Goal: Transaction & Acquisition: Download file/media

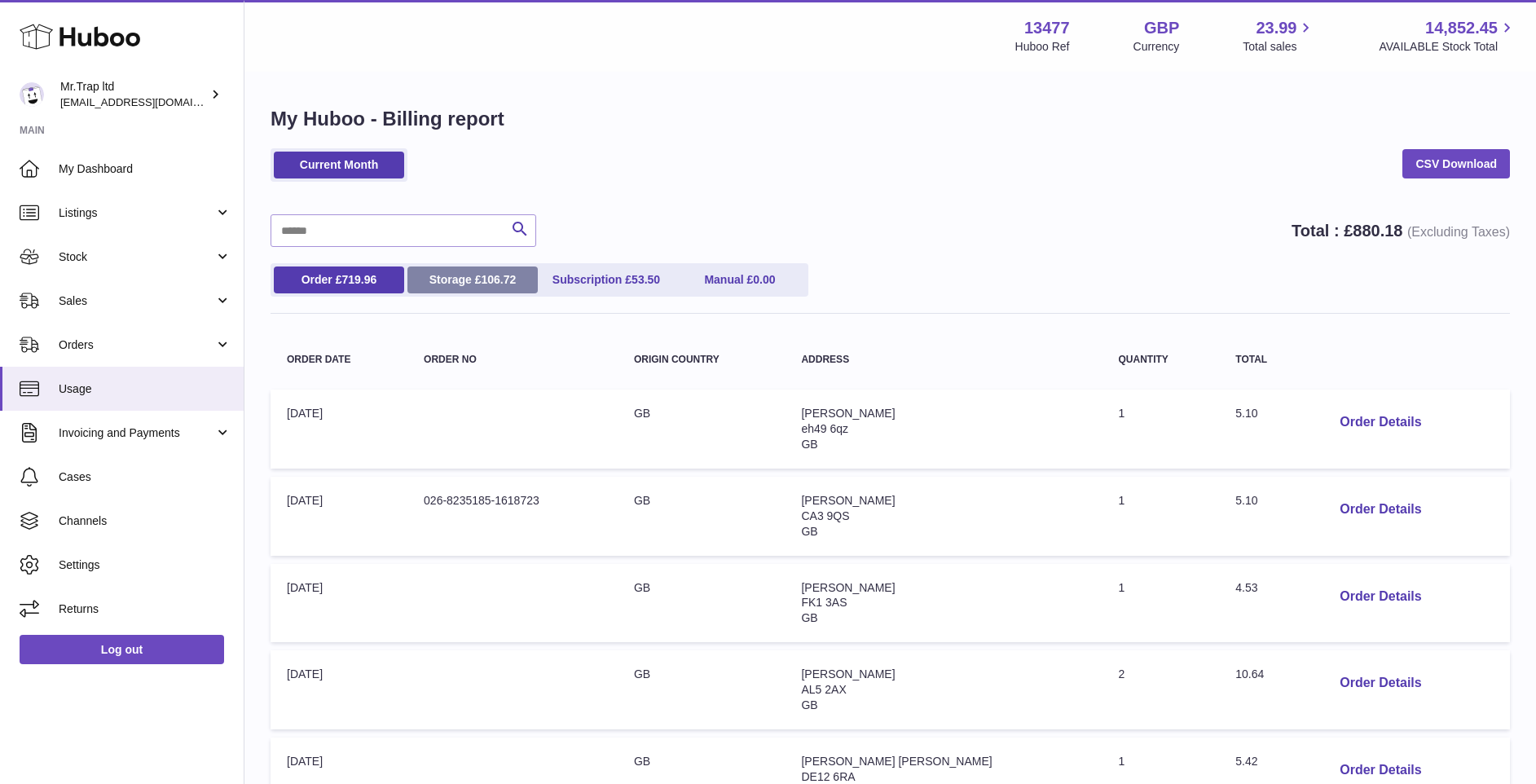
click at [491, 281] on span "106.72" at bounding box center [498, 280] width 35 height 13
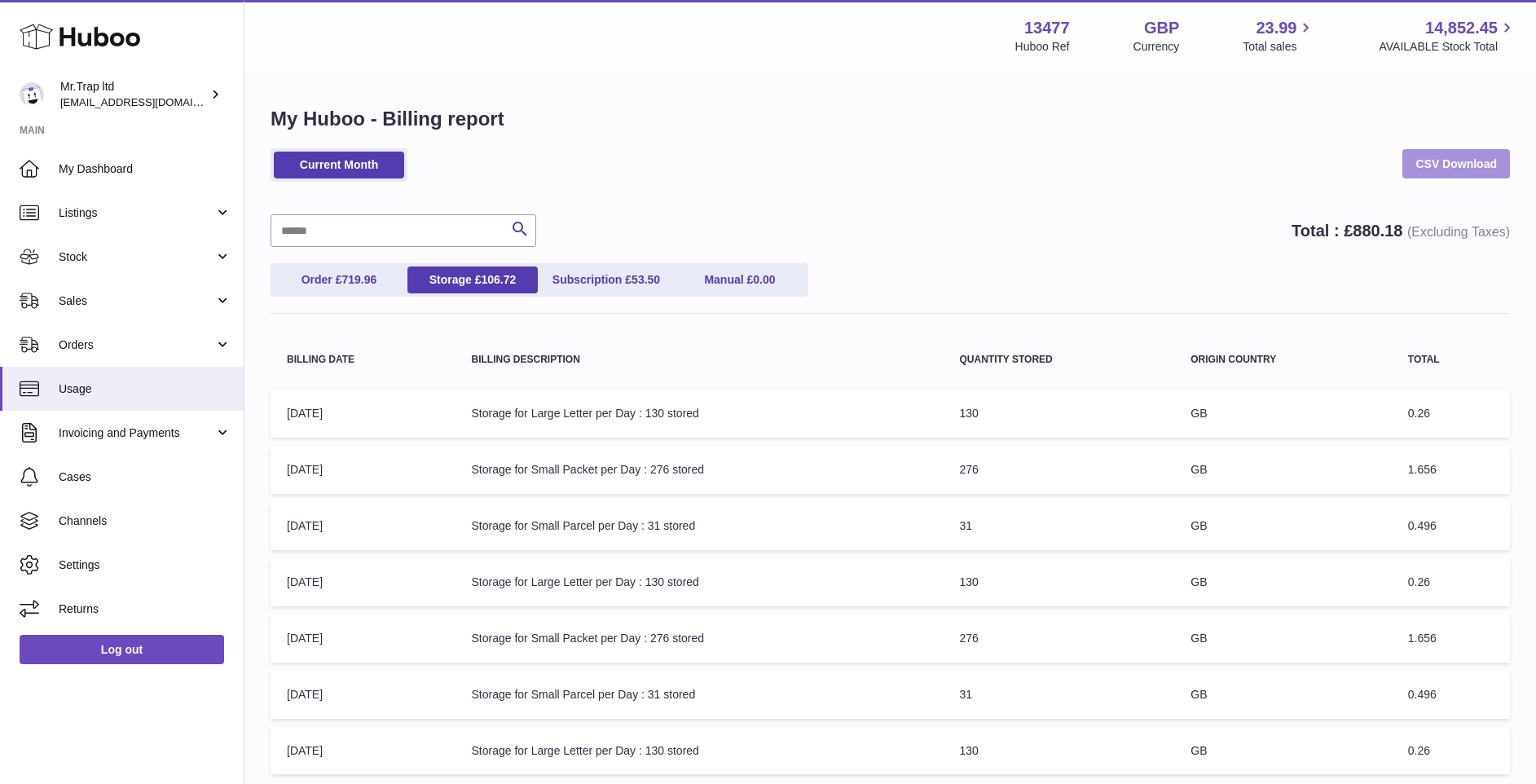
click at [1443, 163] on link "CSV Download" at bounding box center [1456, 164] width 108 height 30
click at [352, 150] on ul "Current Month" at bounding box center [339, 165] width 137 height 34
click at [411, 147] on div "My Huboo - Billing report Current Month CSV Download Search Total : £ 880.18 (E…" at bounding box center [890, 549] width 1291 height 952
click at [317, 167] on link "Current Month" at bounding box center [339, 165] width 131 height 27
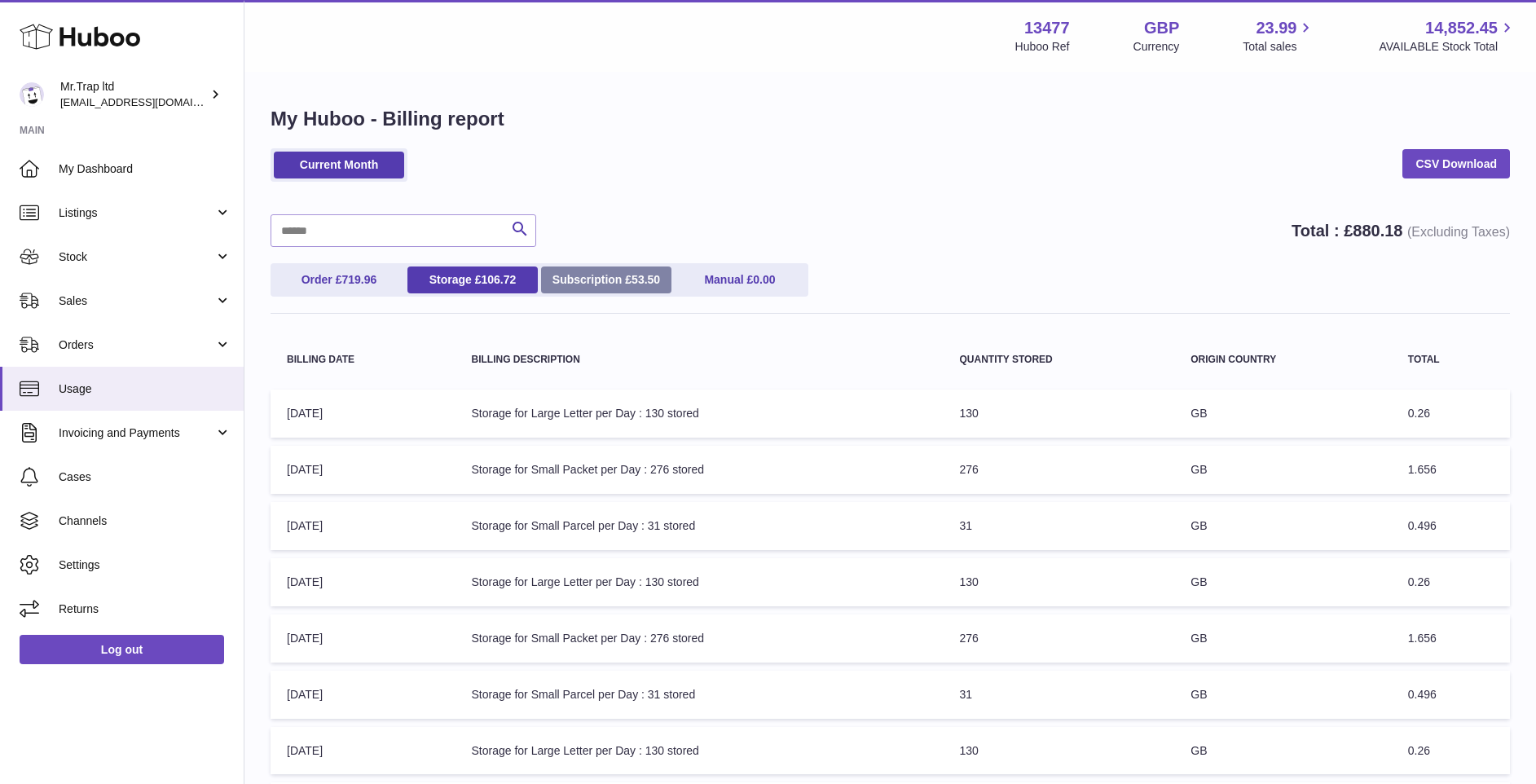
click at [589, 280] on link "Subscription £ 53.50" at bounding box center [606, 280] width 131 height 27
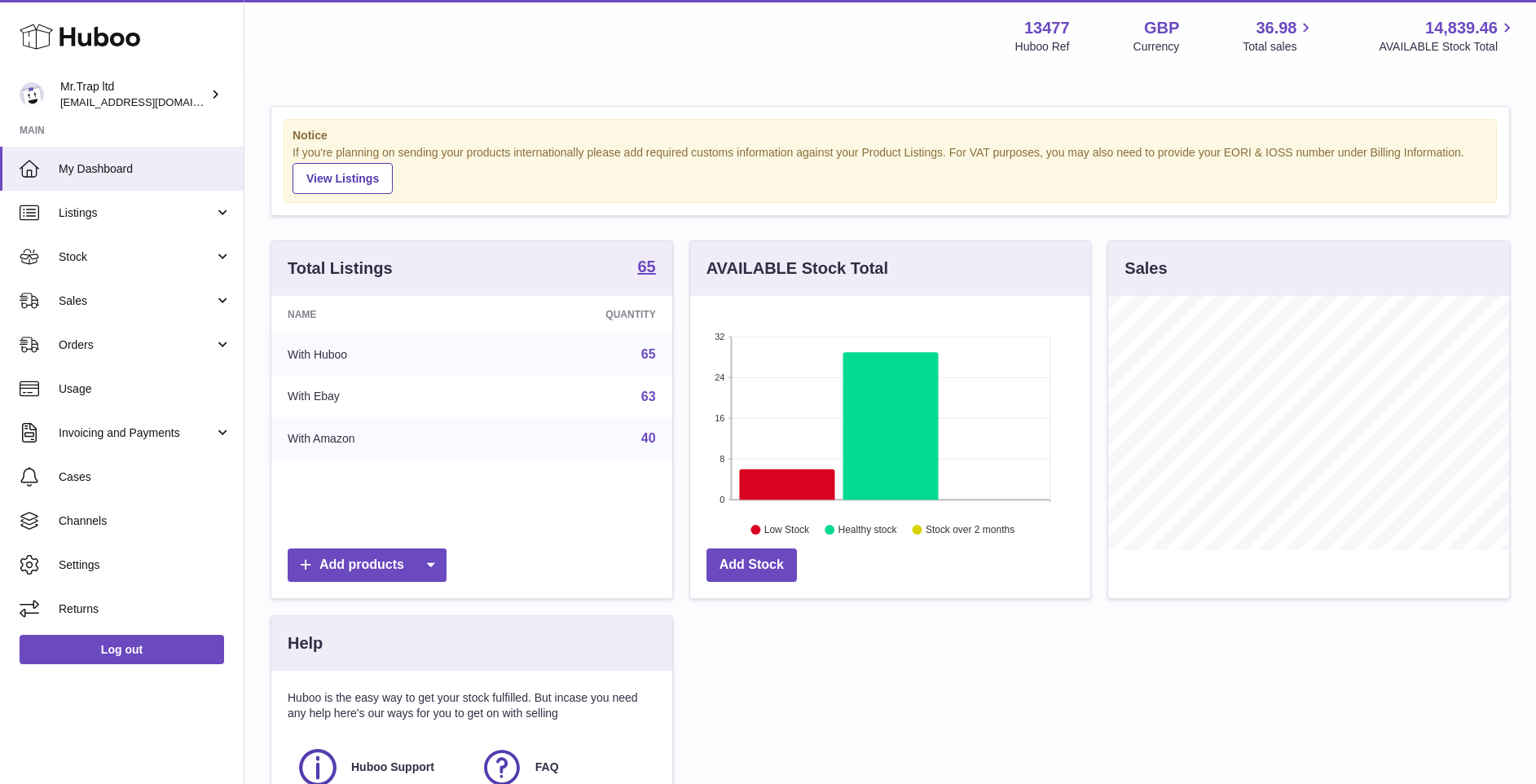
scroll to position [254, 400]
click at [85, 352] on span "Orders" at bounding box center [136, 345] width 156 height 16
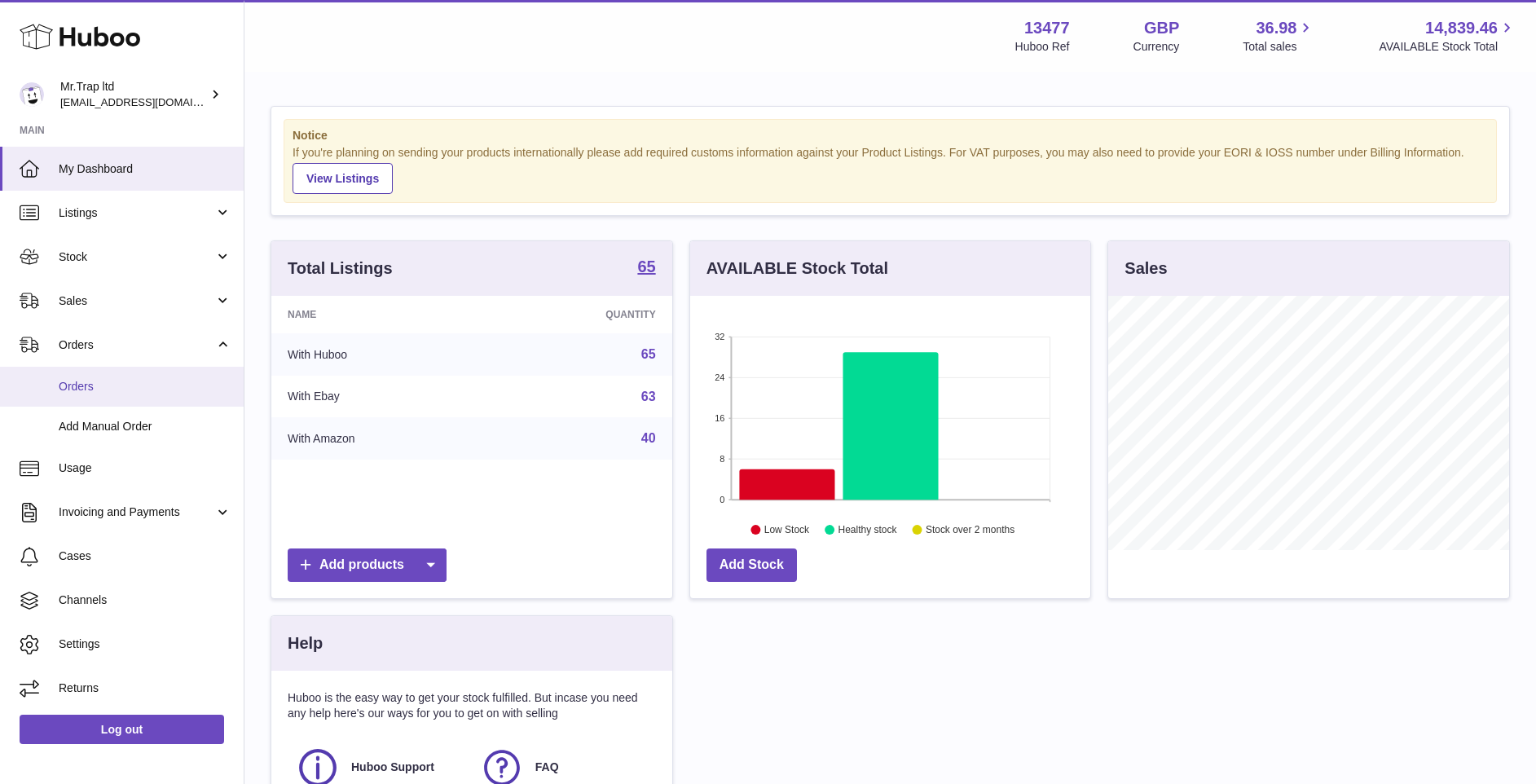
click at [104, 389] on span "Orders" at bounding box center [144, 387] width 172 height 16
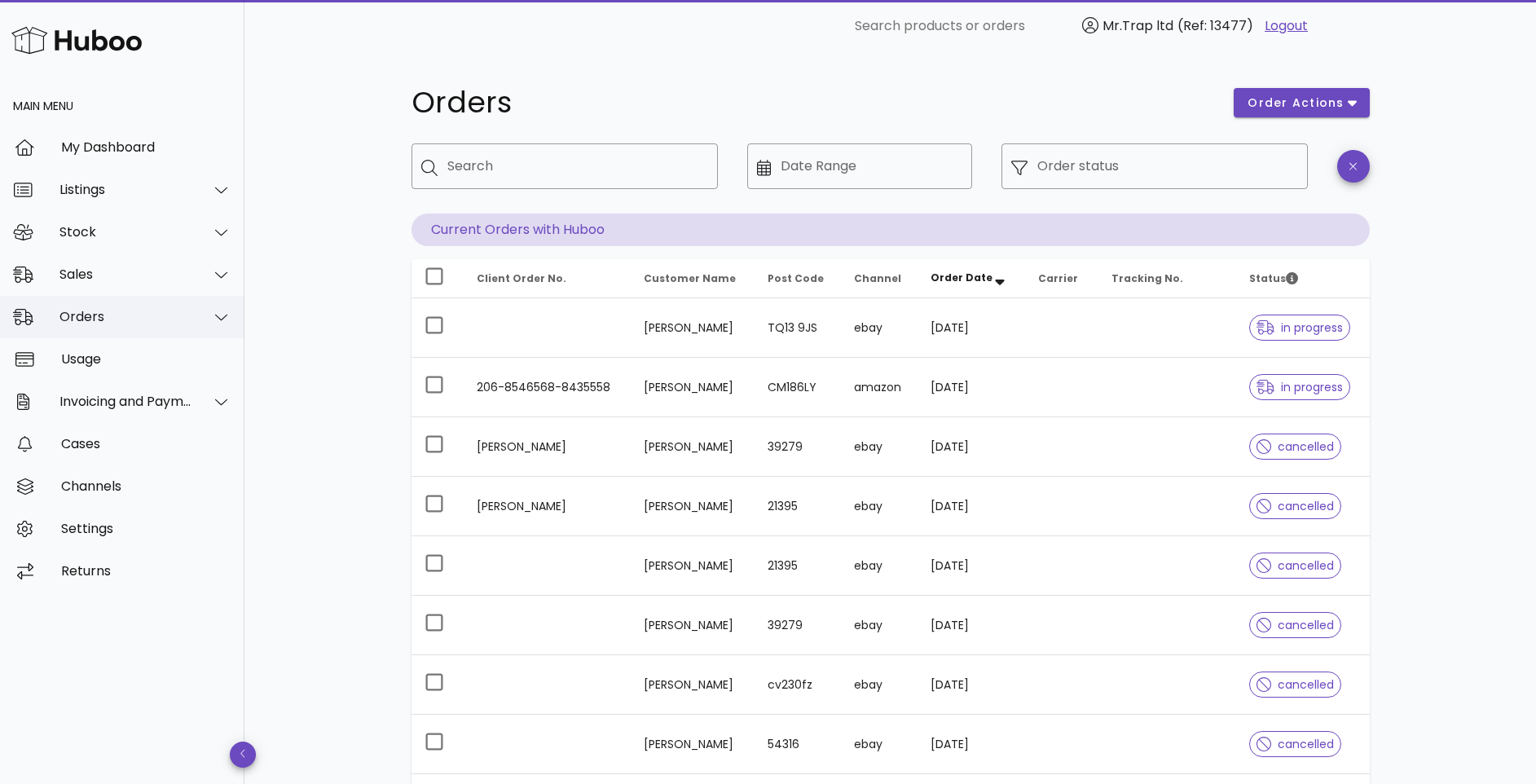
click at [146, 309] on div "Orders" at bounding box center [126, 316] width 133 height 16
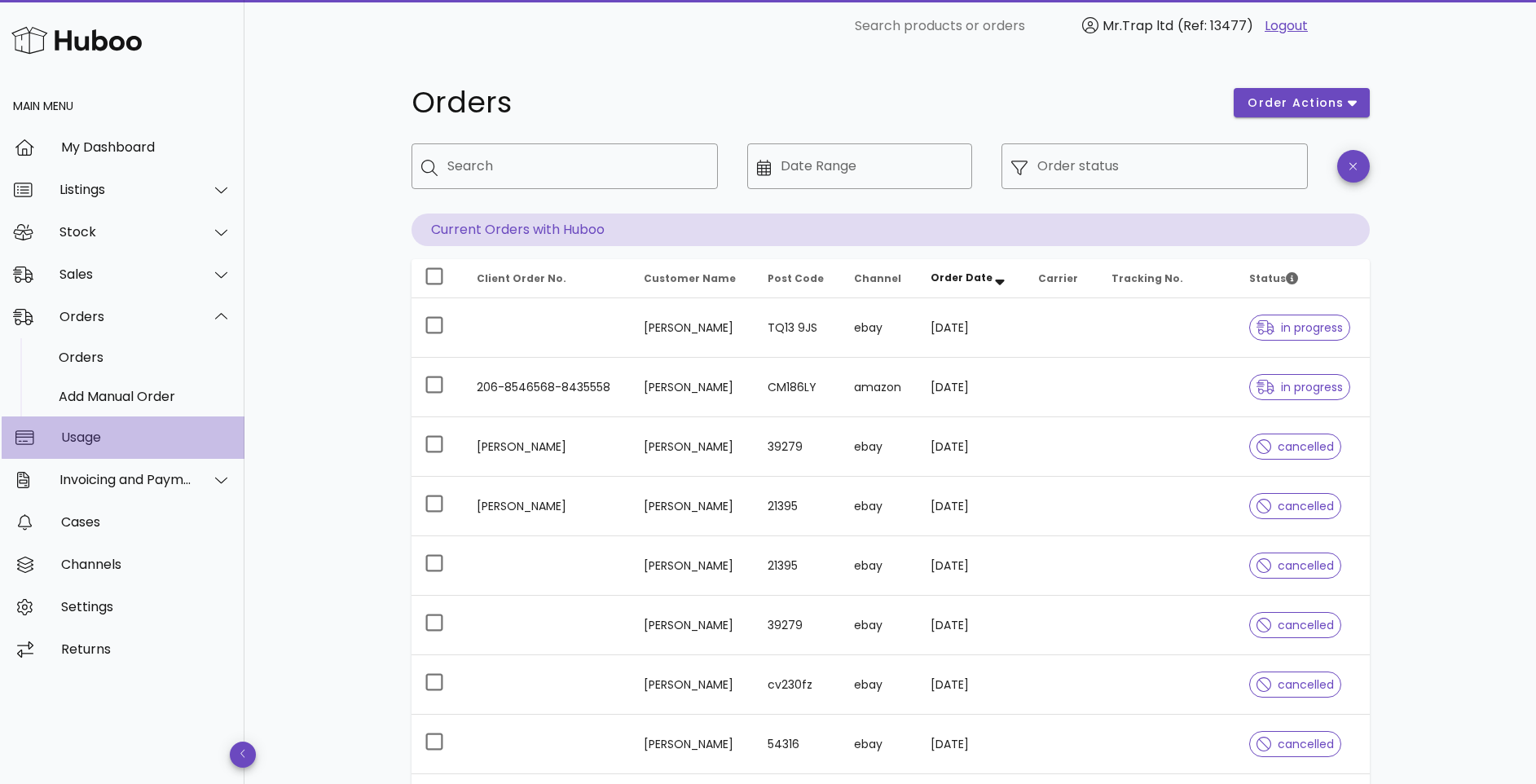
click at [137, 433] on div "Usage" at bounding box center [145, 437] width 170 height 16
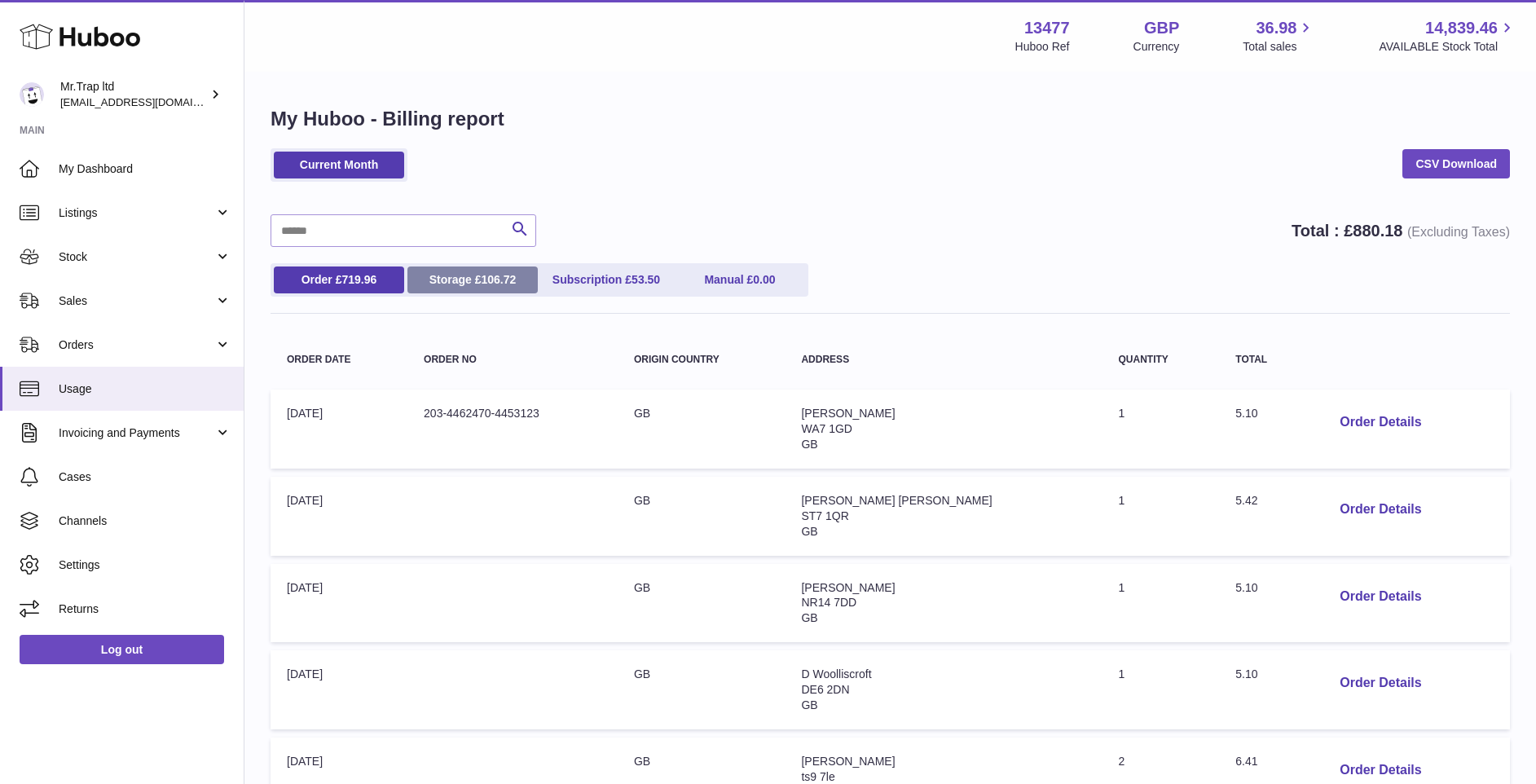
click at [499, 287] on link "Storage £ 106.72" at bounding box center [472, 280] width 131 height 27
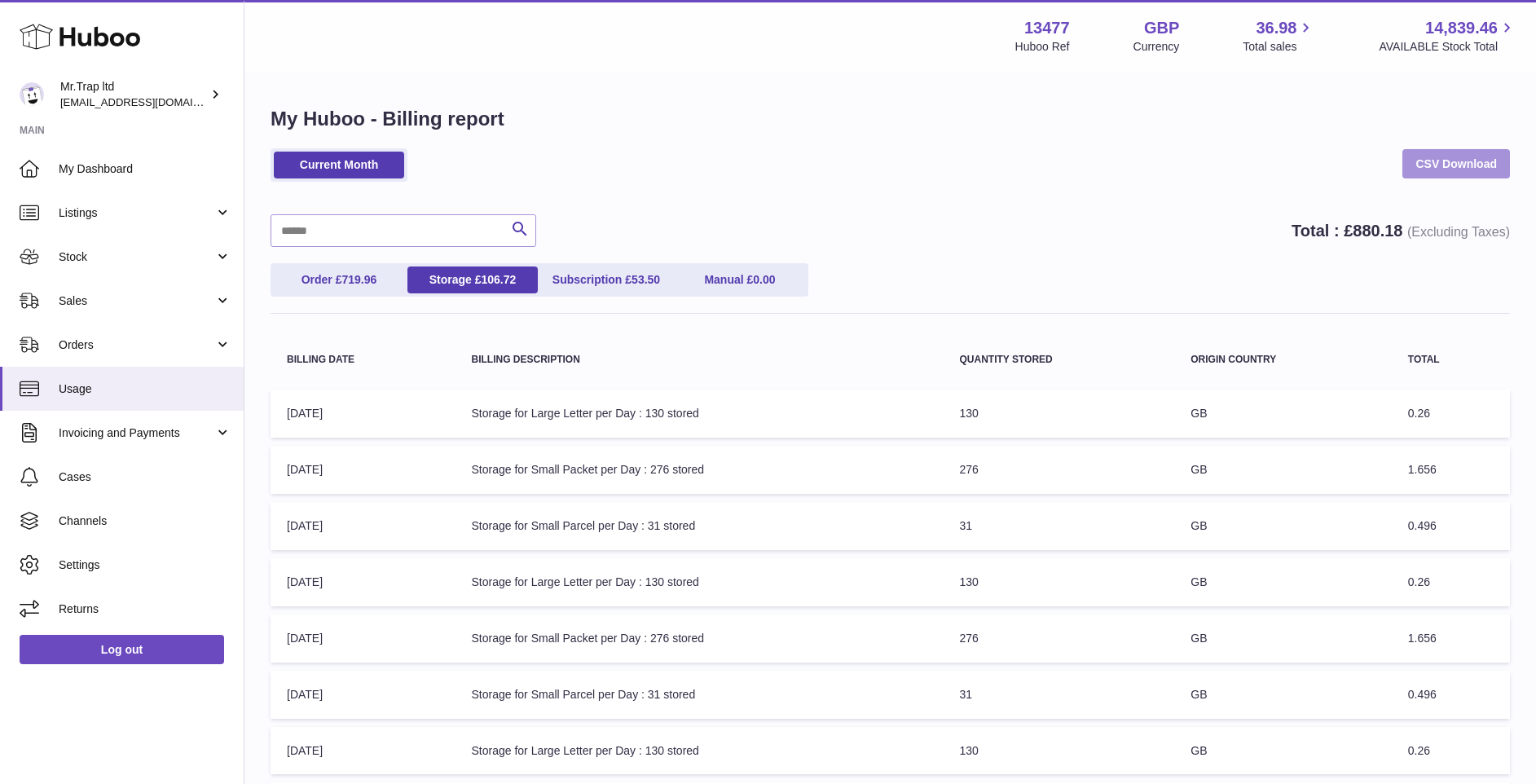
click at [1456, 159] on link "CSV Download" at bounding box center [1456, 164] width 108 height 30
click at [649, 277] on span "53.50" at bounding box center [645, 280] width 29 height 13
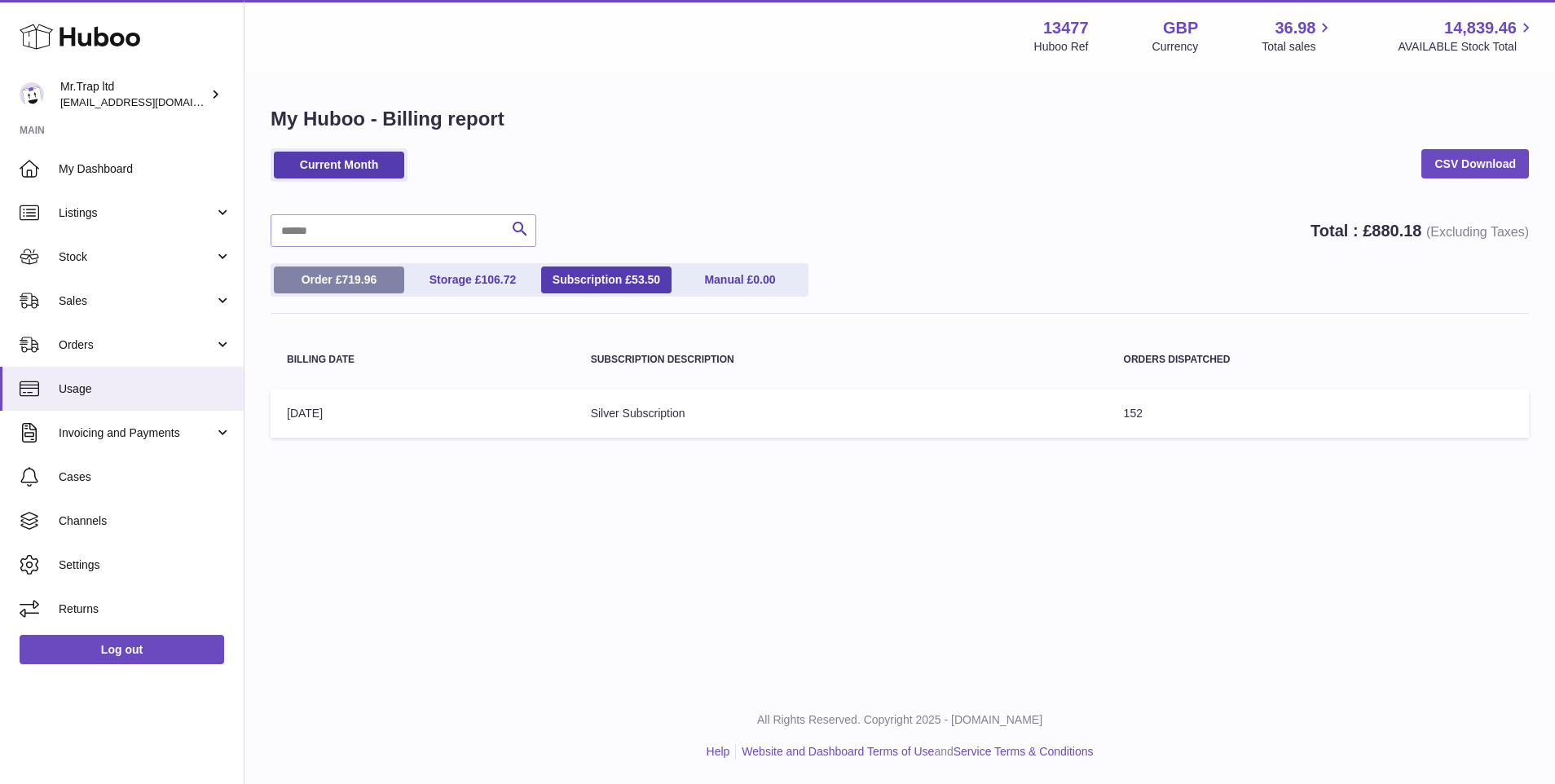
click at [296, 279] on link "Order £ 719.96" at bounding box center [339, 280] width 131 height 27
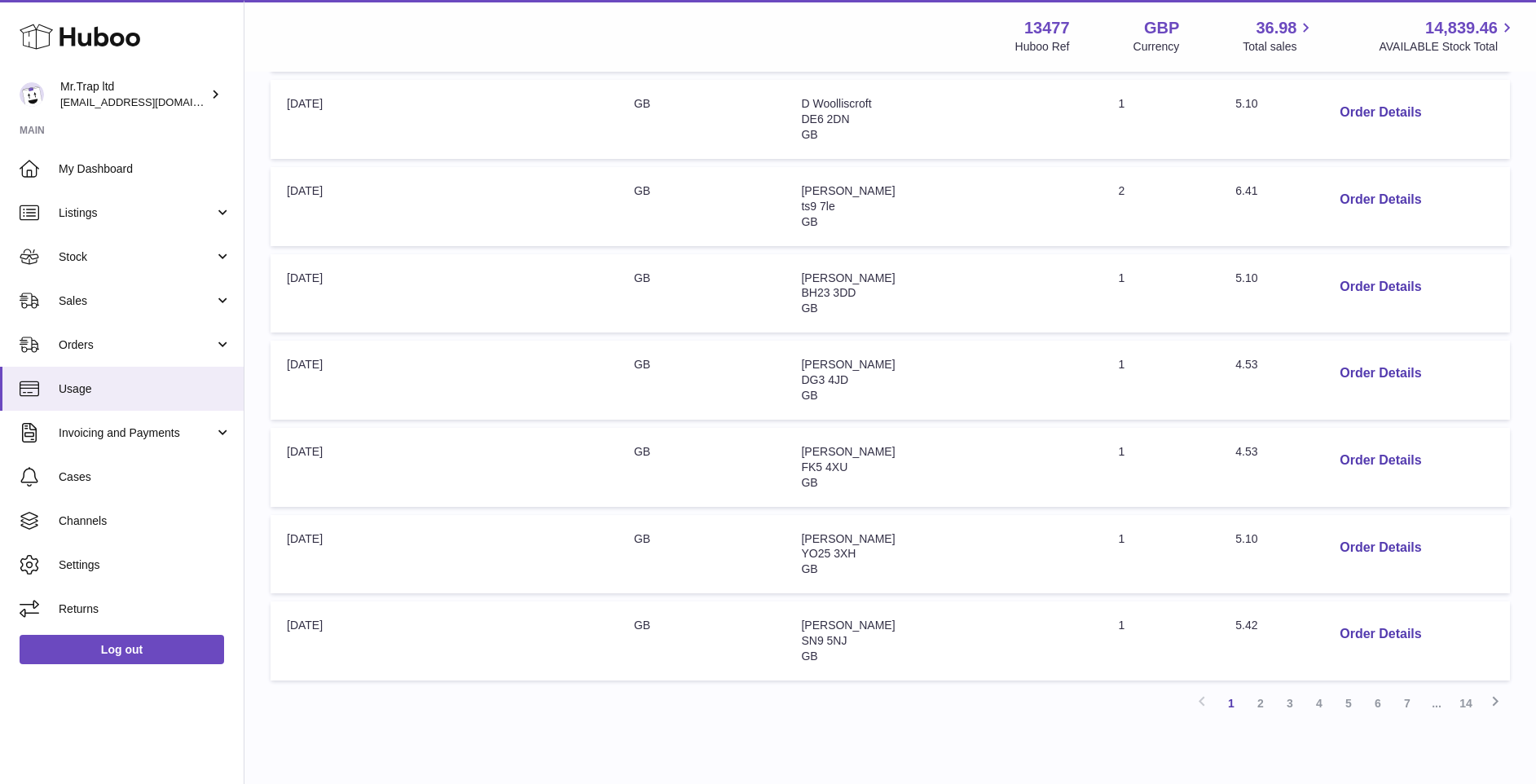
scroll to position [645, 0]
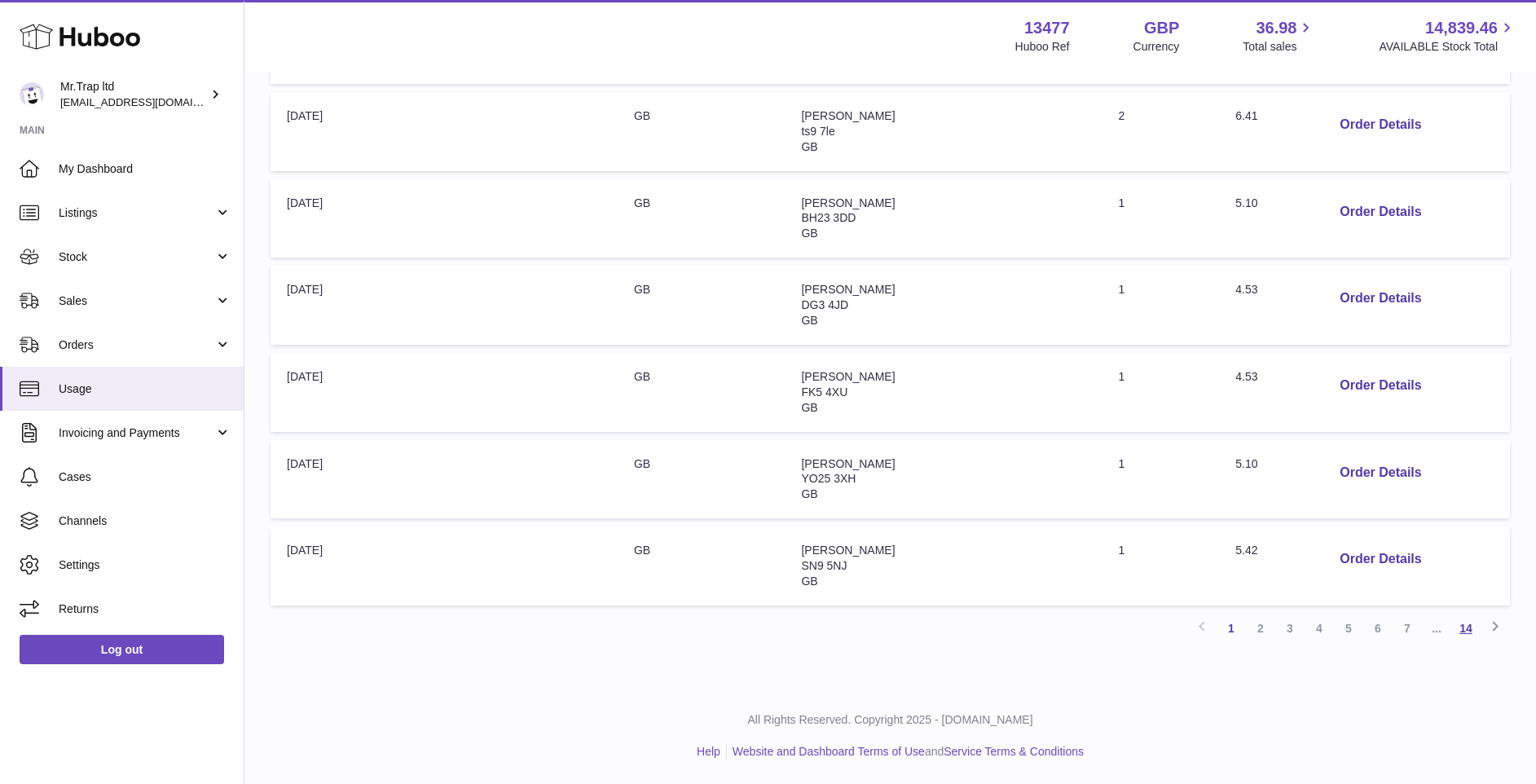
click at [1456, 630] on link "14" at bounding box center [1466, 629] width 30 height 30
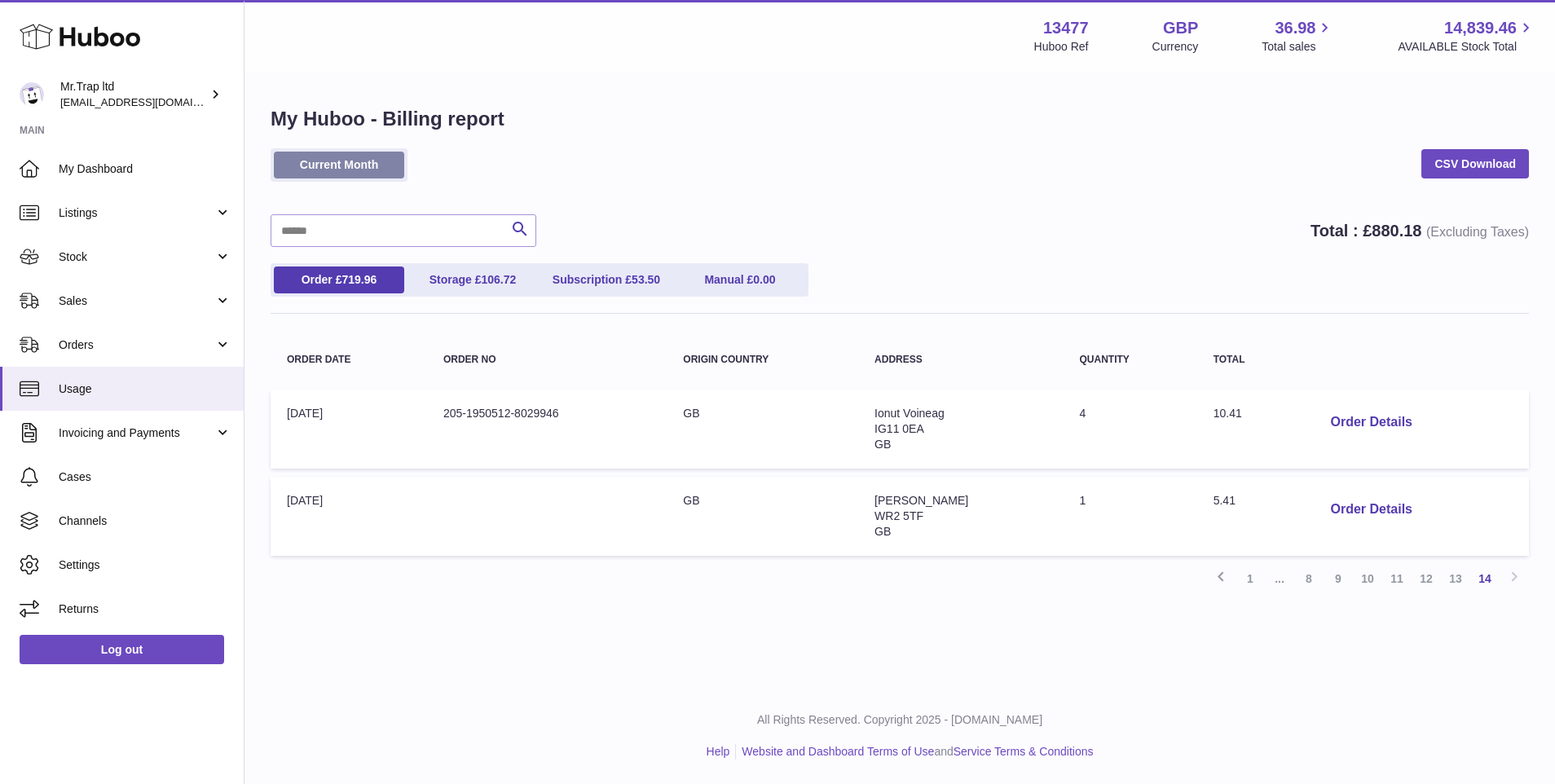
click at [377, 160] on link "Current Month" at bounding box center [339, 165] width 131 height 27
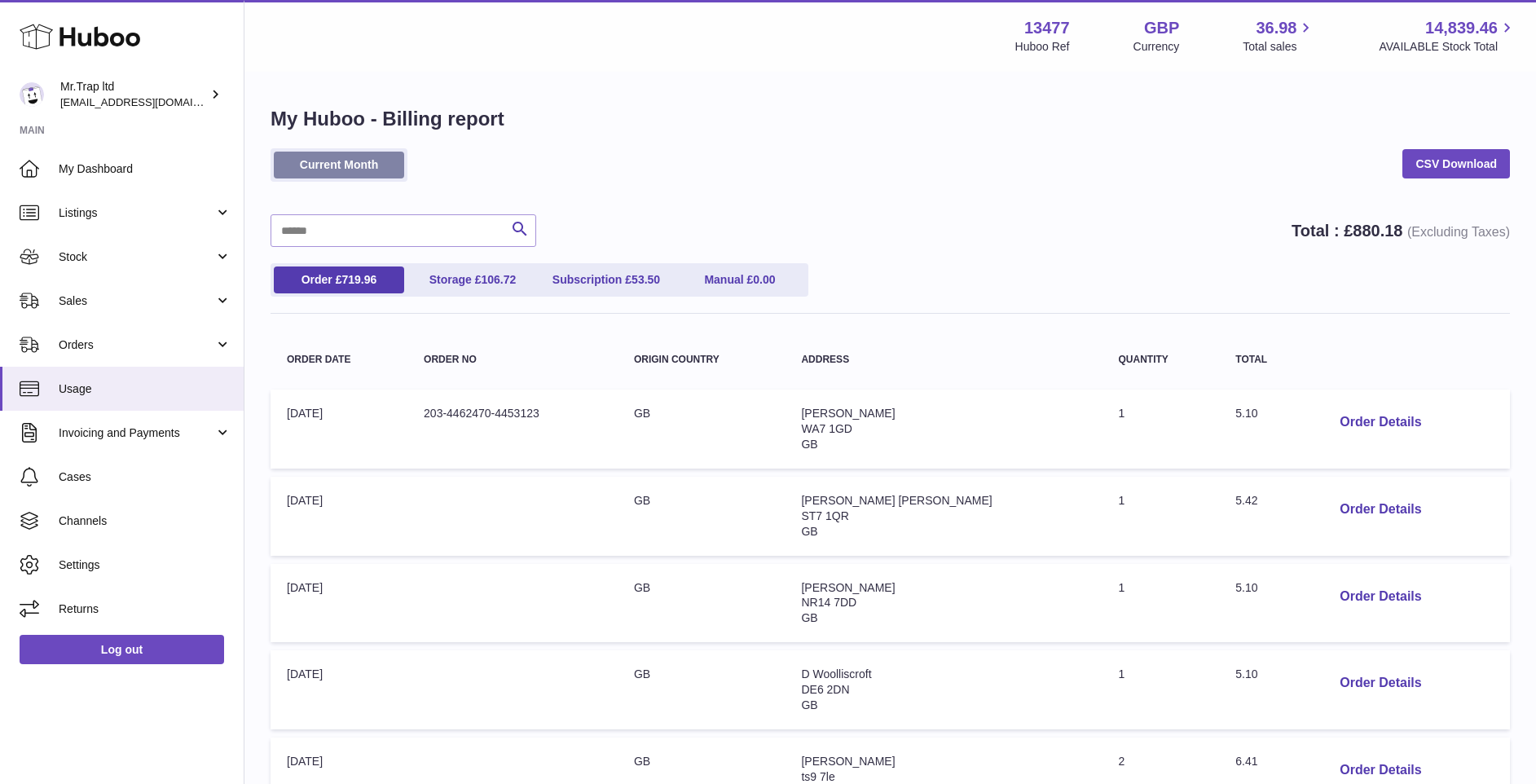
click at [349, 164] on link "Current Month" at bounding box center [339, 165] width 131 height 27
click at [127, 376] on link "Usage" at bounding box center [122, 389] width 244 height 44
click at [484, 294] on ul "Order £ 719.96 Storage £ 106.72 Subscription £ 53.50 Manual £ 0.00" at bounding box center [539, 280] width 538 height 34
click at [484, 288] on link "Storage £ 106.72" at bounding box center [472, 280] width 131 height 27
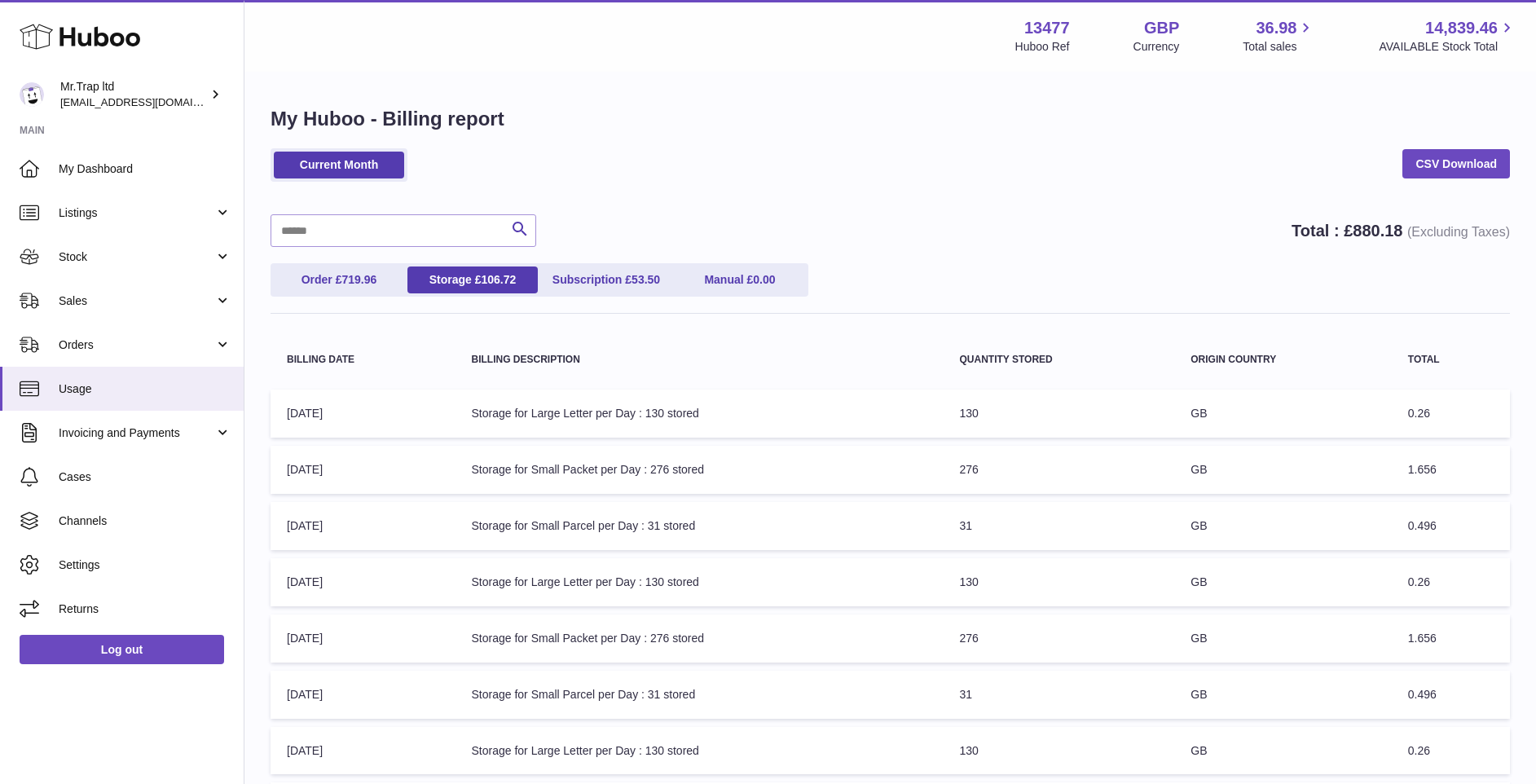
click at [644, 294] on ul "Order £ 719.96 Storage £ 106.72 Subscription £ 53.50 Manual £ 0.00" at bounding box center [539, 280] width 538 height 34
click at [634, 282] on span "53.50" at bounding box center [645, 280] width 29 height 13
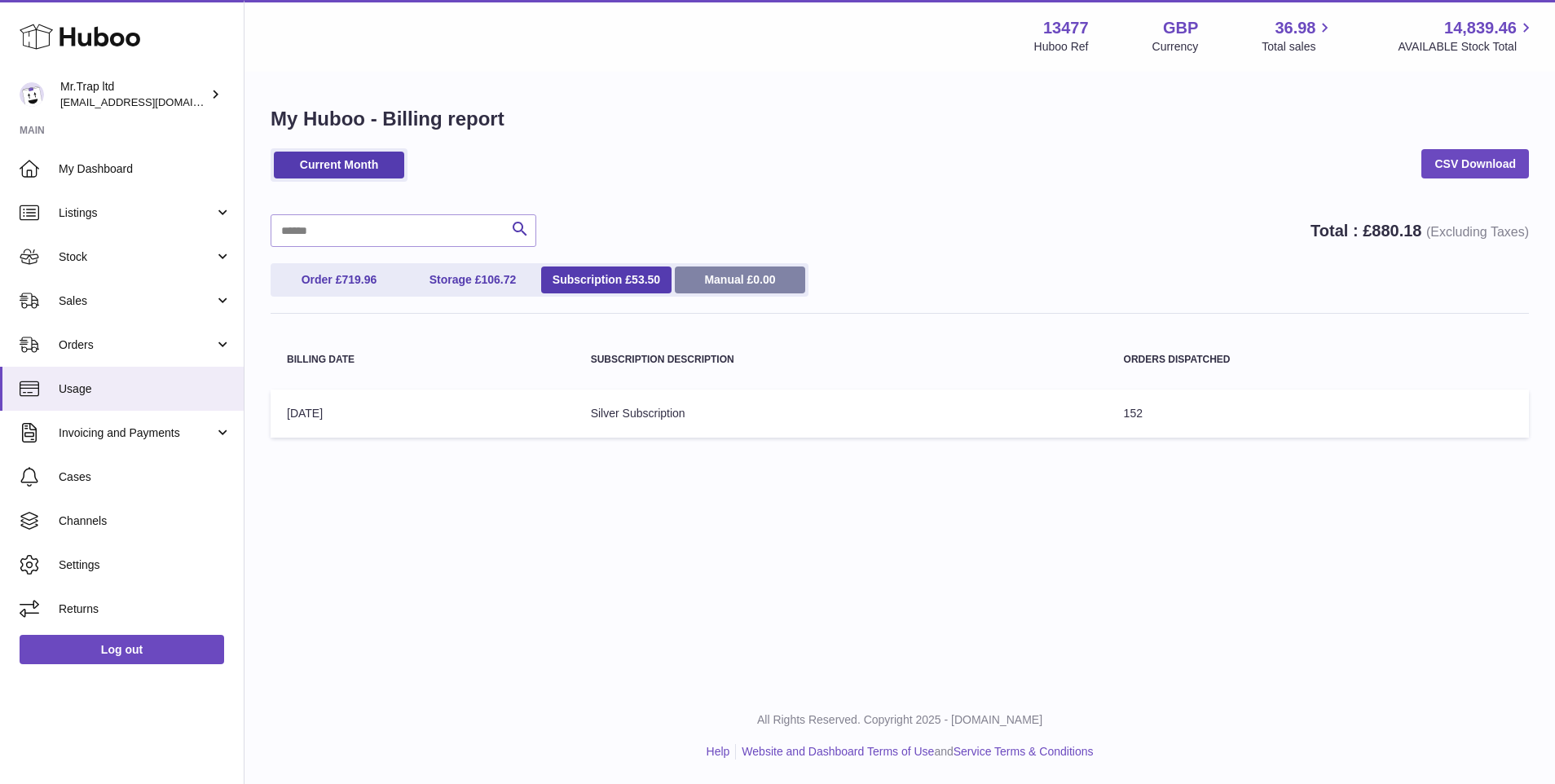
click at [746, 279] on link "Manual £ 0.00" at bounding box center [740, 280] width 131 height 27
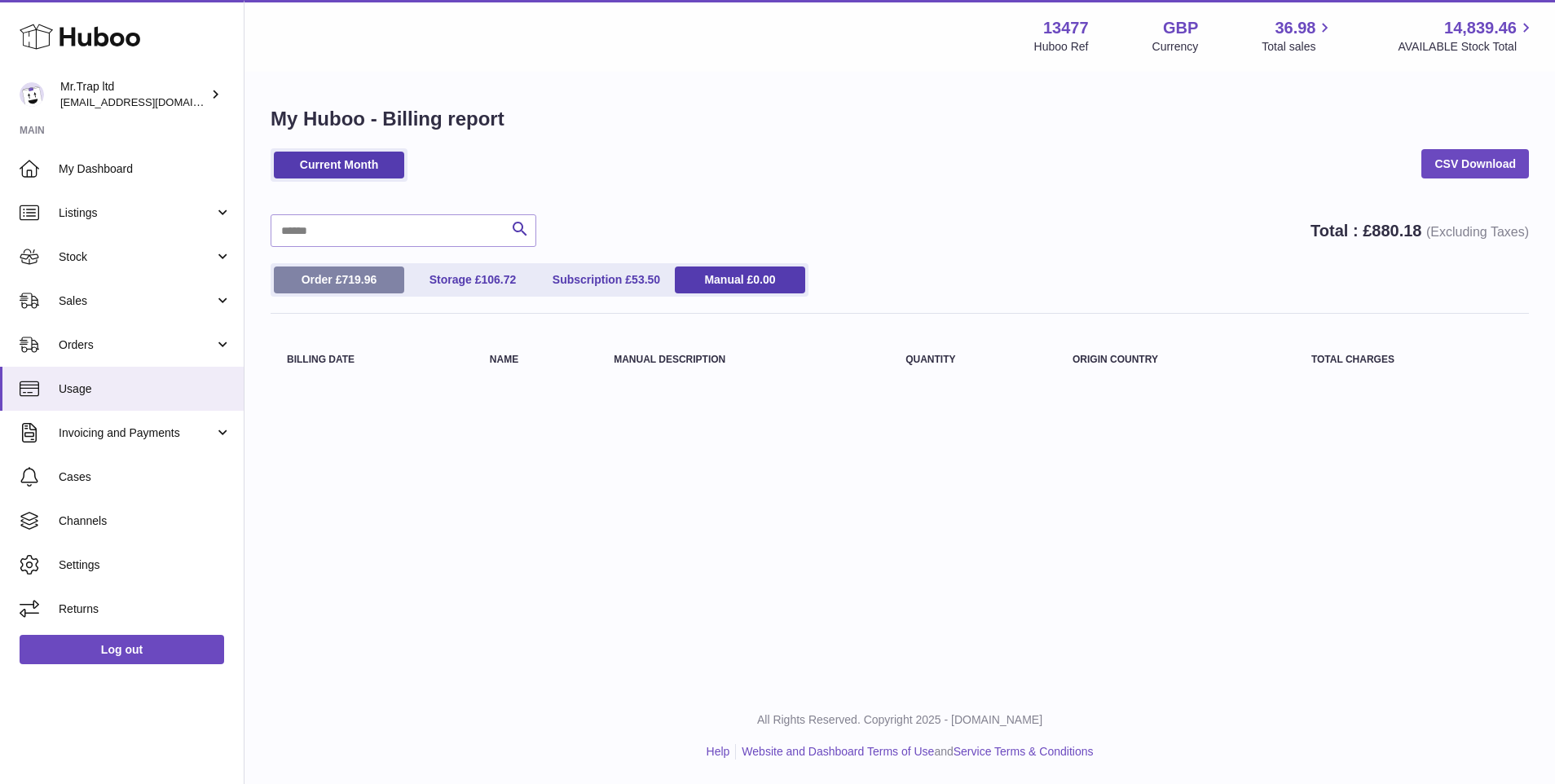
click at [389, 274] on link "Order £ 719.96" at bounding box center [339, 280] width 131 height 27
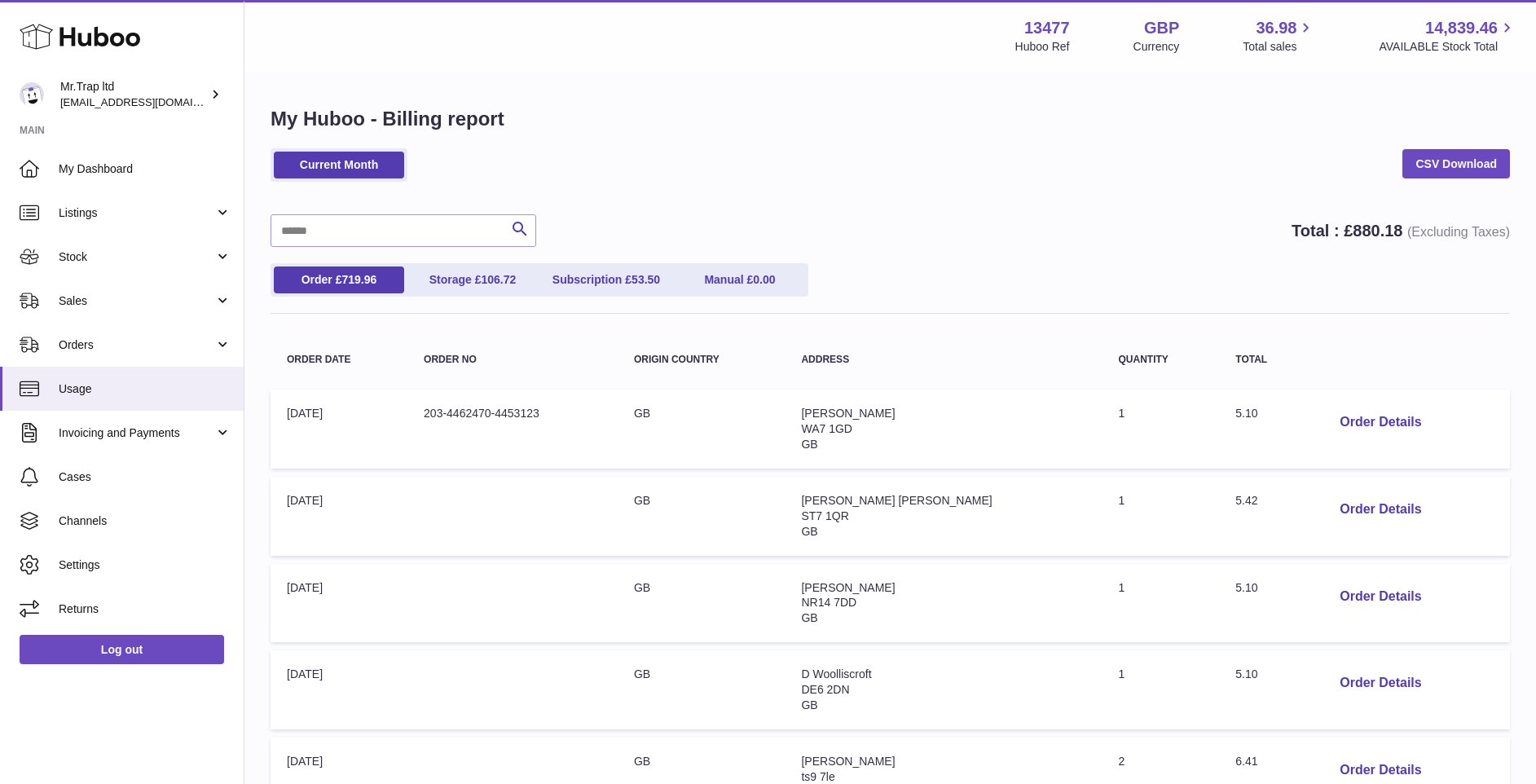
click at [433, 293] on ul "Order £ 719.96 Storage £ 106.72 Subscription £ 53.50 Manual £ 0.00" at bounding box center [539, 280] width 538 height 34
click at [433, 285] on link "Storage £ 106.72" at bounding box center [472, 280] width 131 height 27
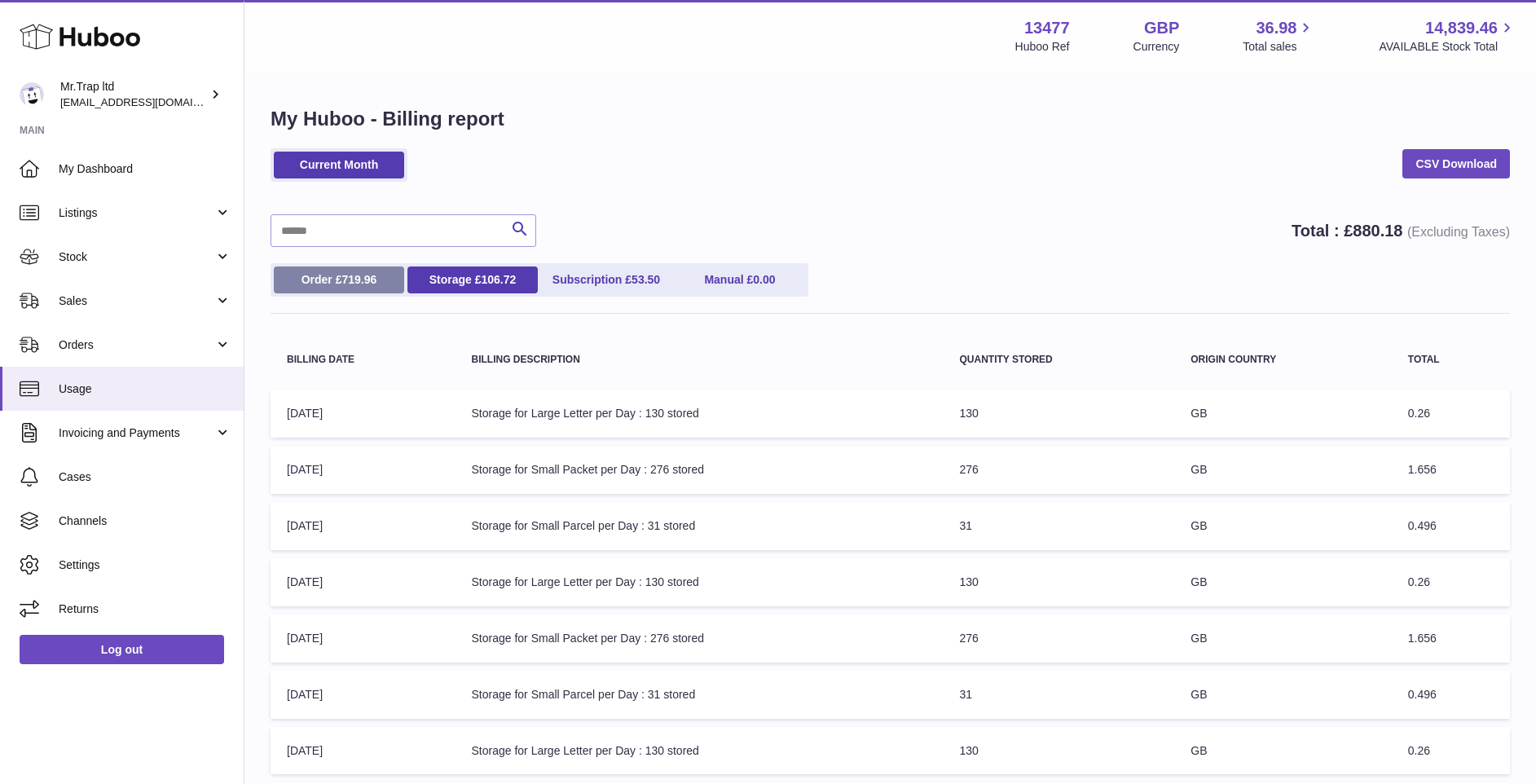
click at [376, 278] on span "719.96" at bounding box center [359, 280] width 35 height 13
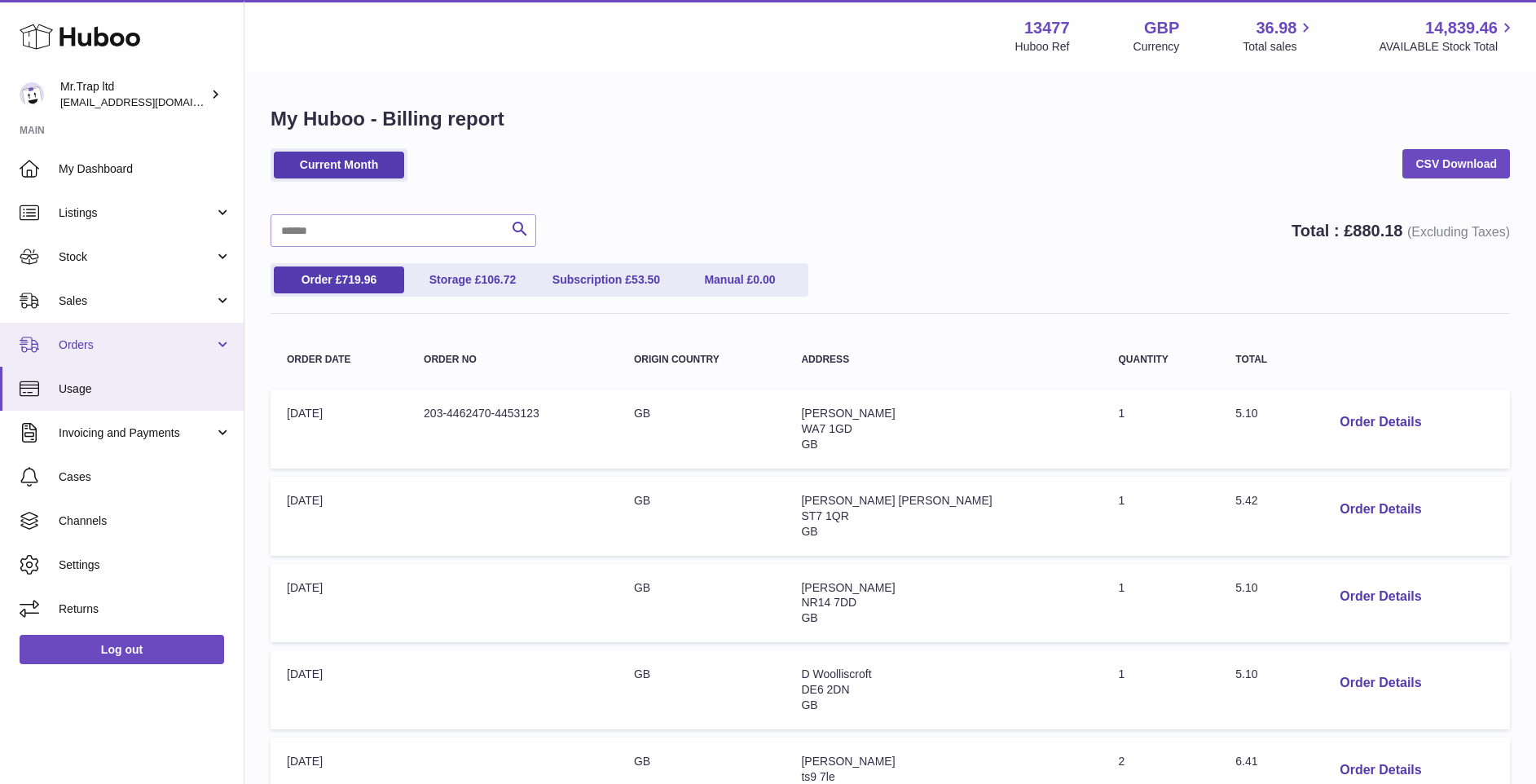
click at [152, 336] on link "Orders" at bounding box center [122, 345] width 244 height 44
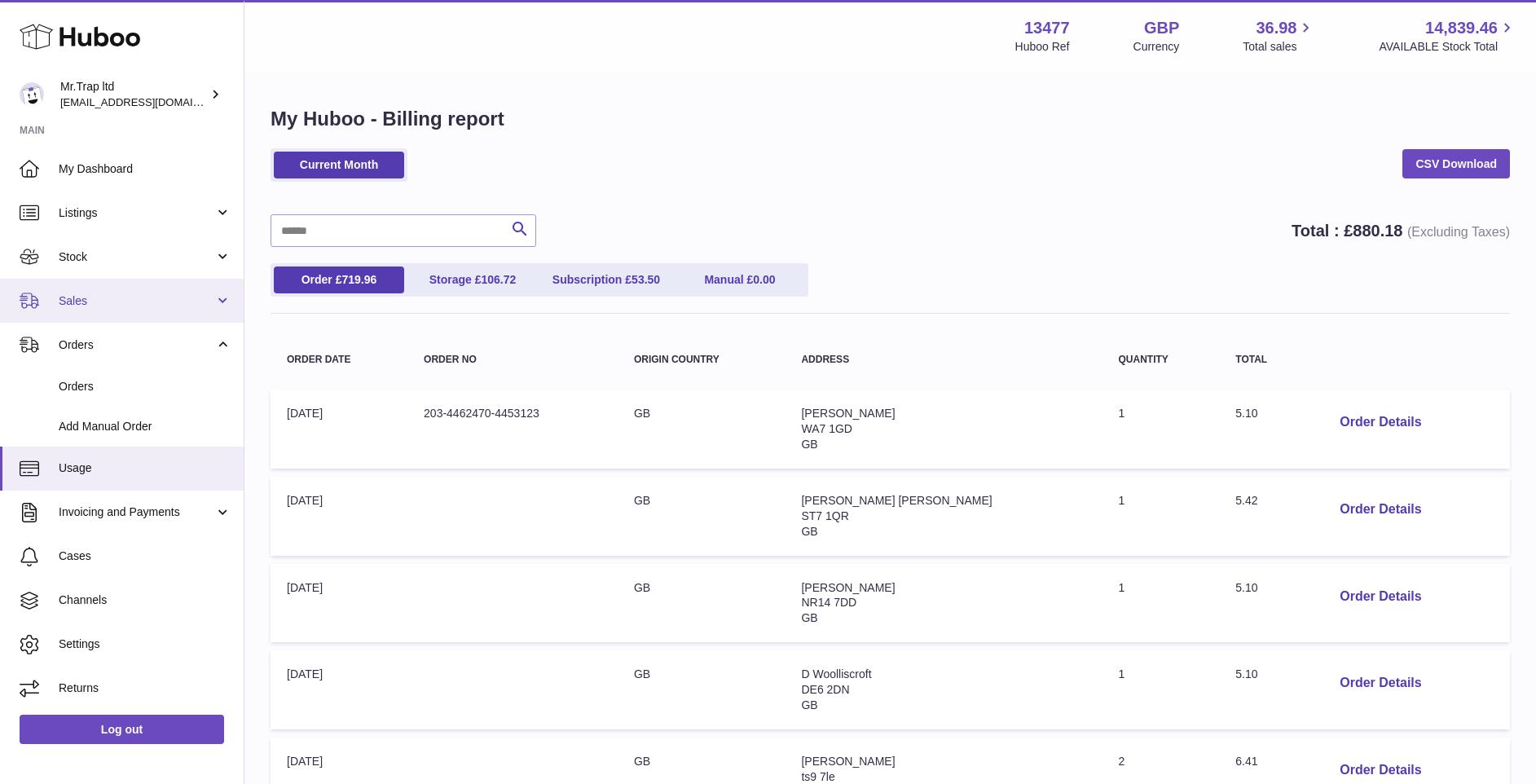
click at [143, 300] on span "Sales" at bounding box center [136, 300] width 156 height 16
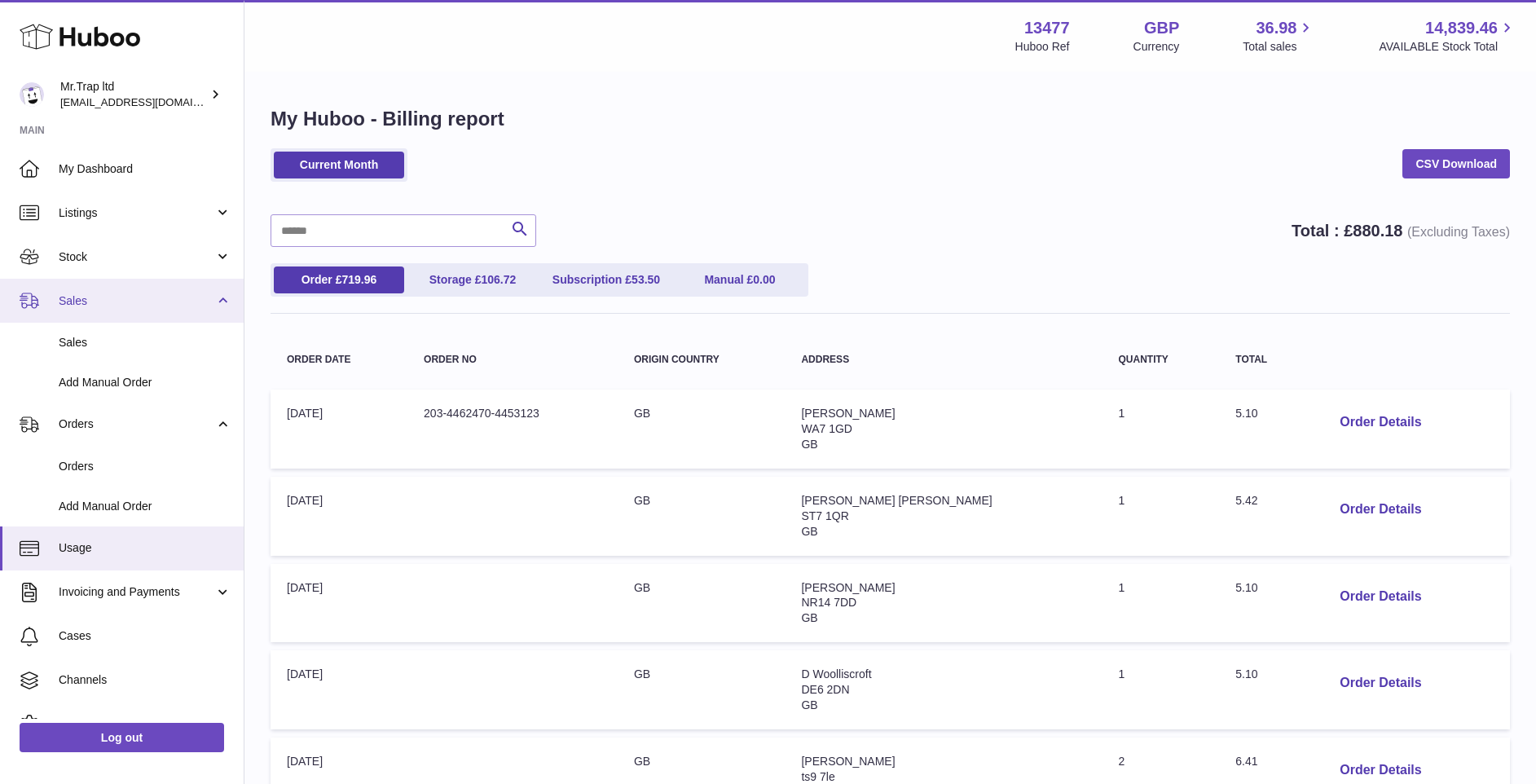
click at [161, 313] on link "Sales" at bounding box center [122, 301] width 244 height 44
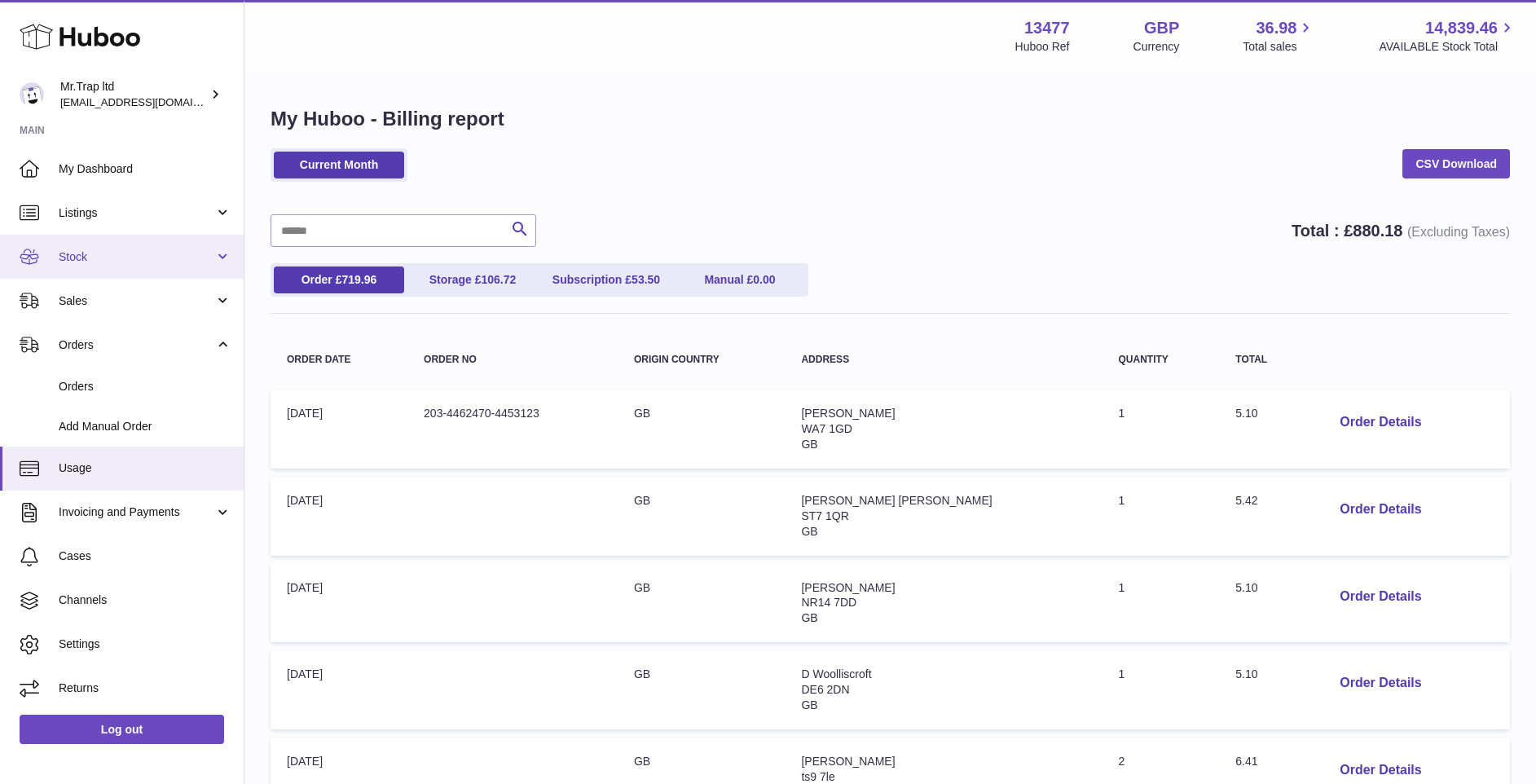
click at [218, 260] on link "Stock" at bounding box center [122, 257] width 244 height 44
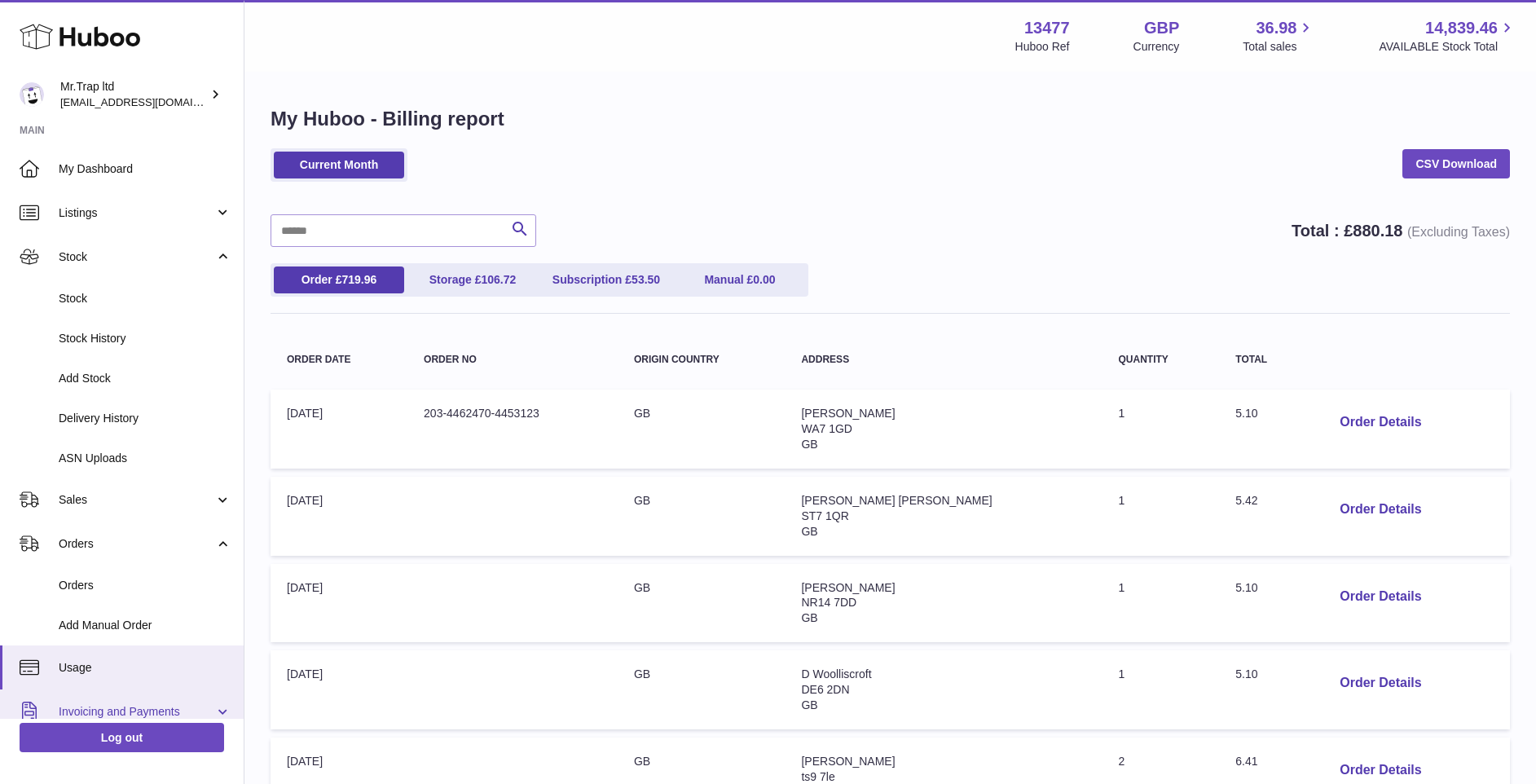
click at [130, 699] on link "Invoicing and Payments" at bounding box center [122, 712] width 244 height 44
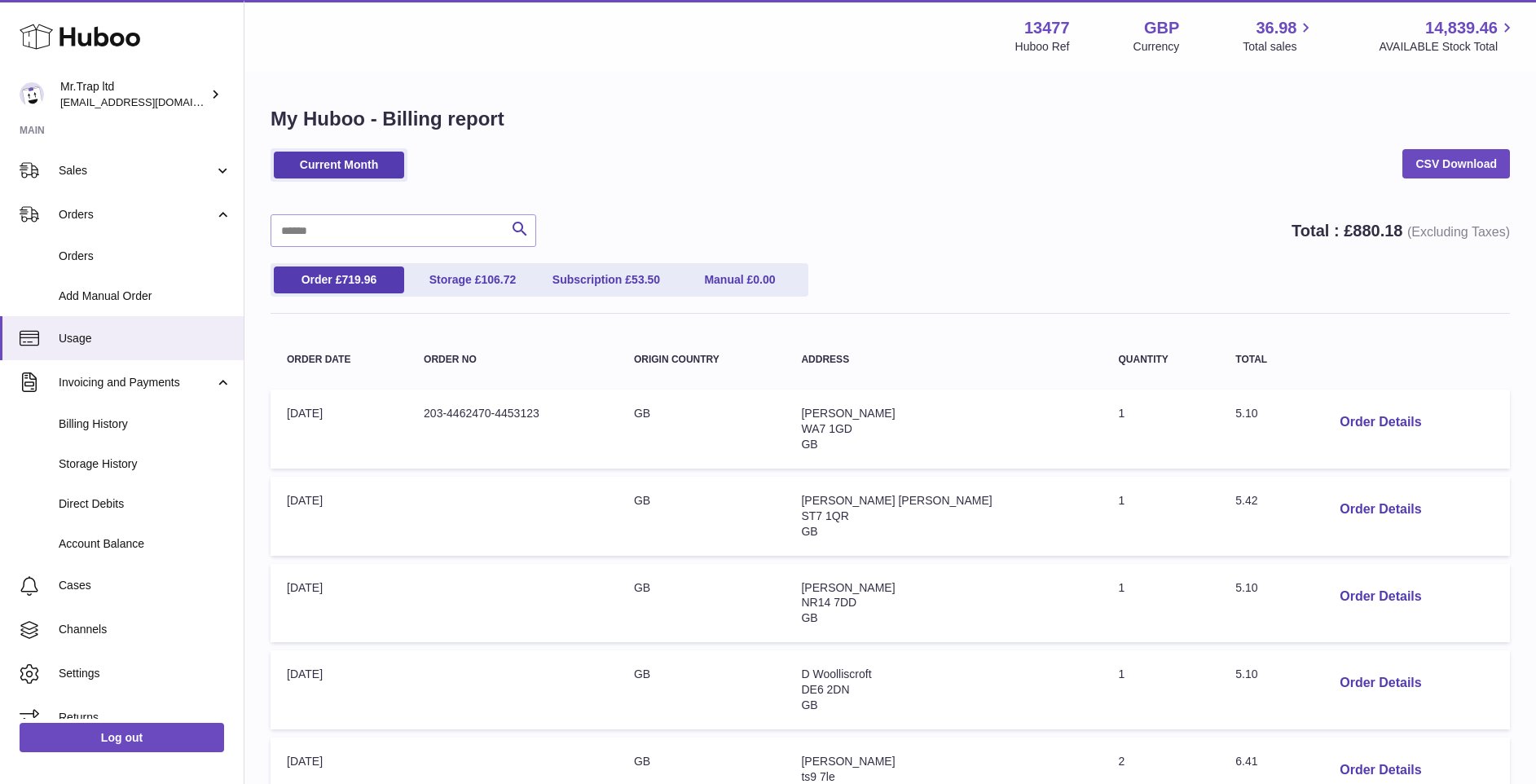
scroll to position [351, 0]
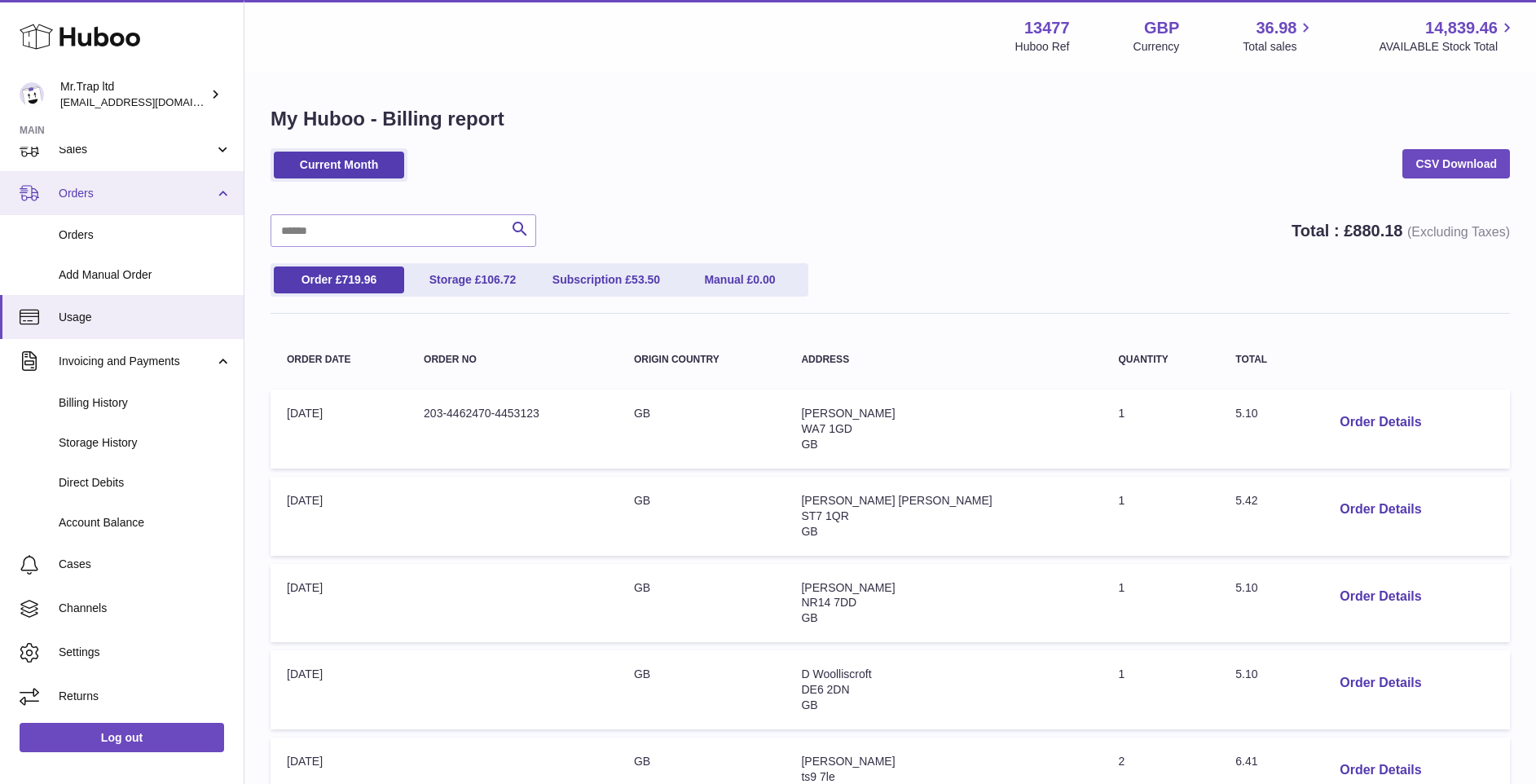
click at [158, 196] on span "Orders" at bounding box center [136, 193] width 156 height 16
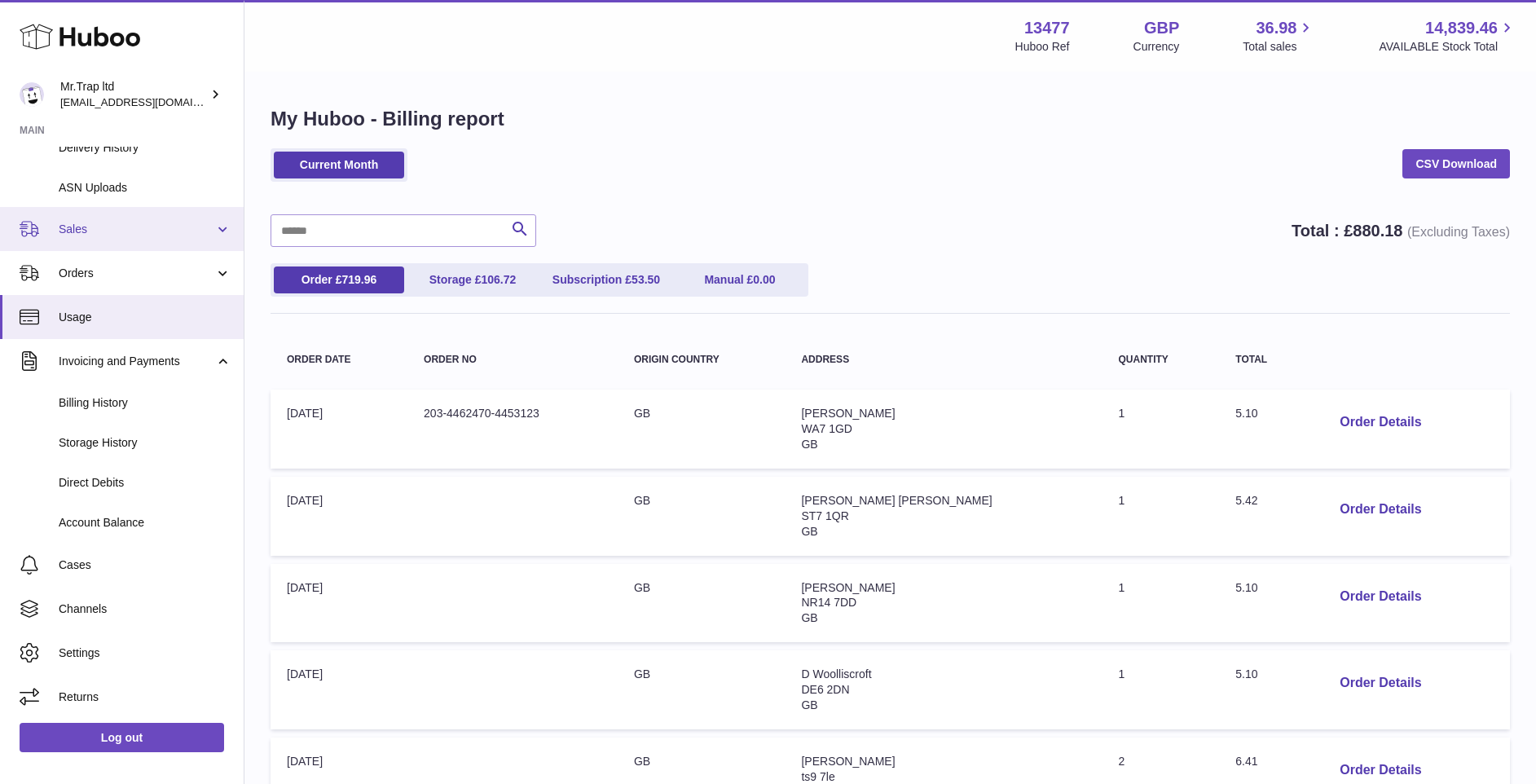
click at [218, 230] on link "Sales" at bounding box center [122, 229] width 244 height 44
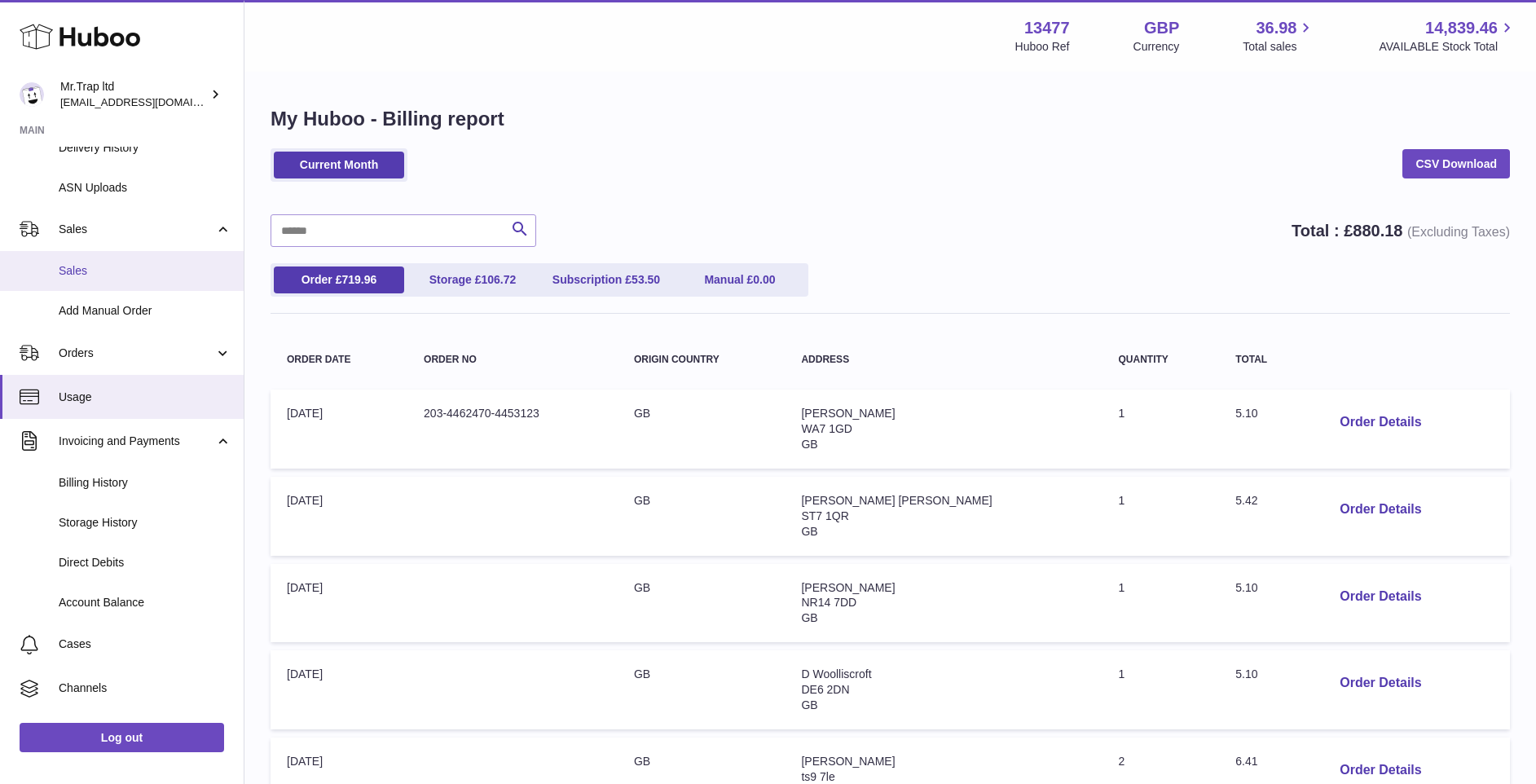
click at [188, 282] on link "Sales" at bounding box center [122, 271] width 244 height 40
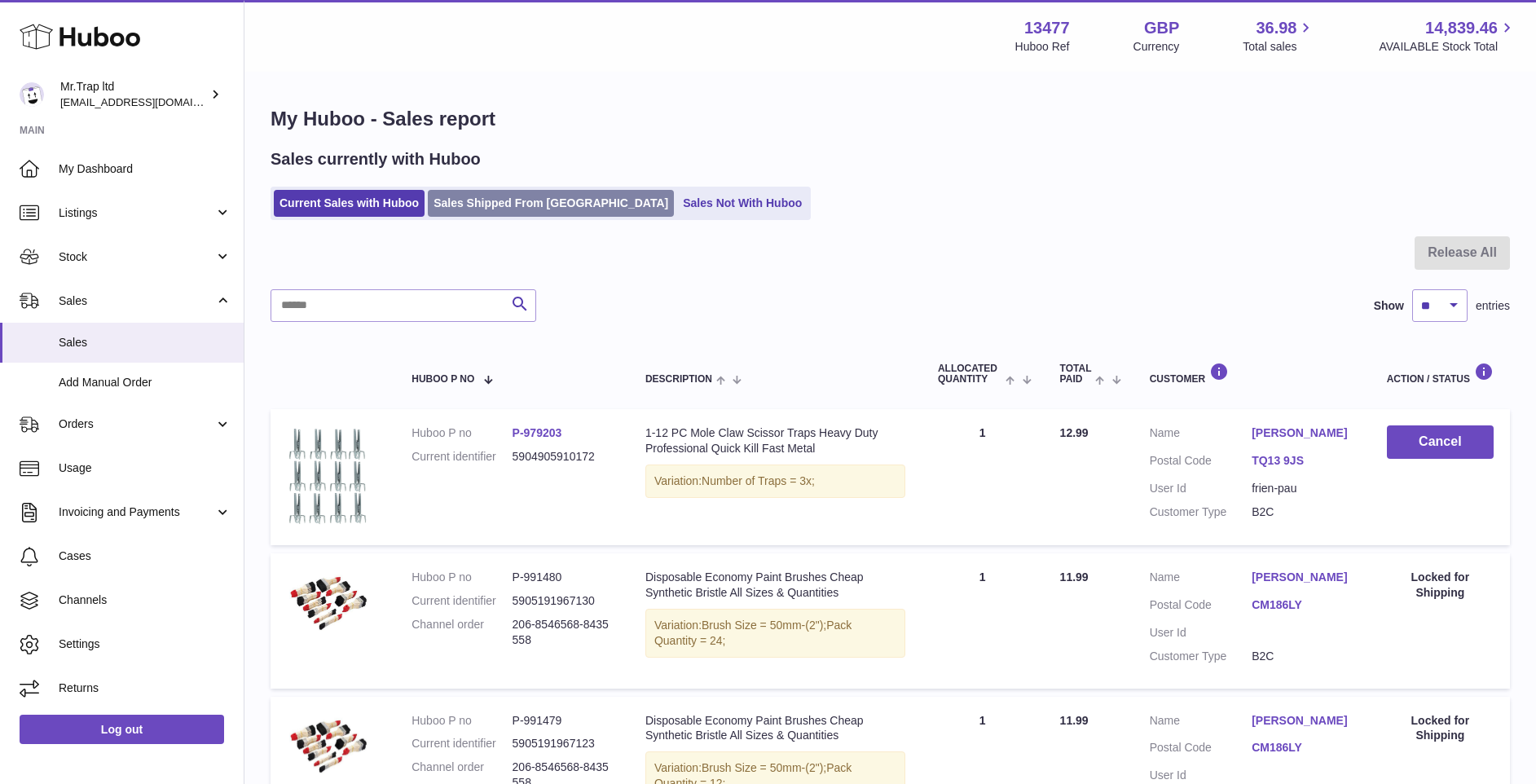
click at [511, 195] on link "Sales Shipped From [GEOGRAPHIC_DATA]" at bounding box center [551, 203] width 246 height 27
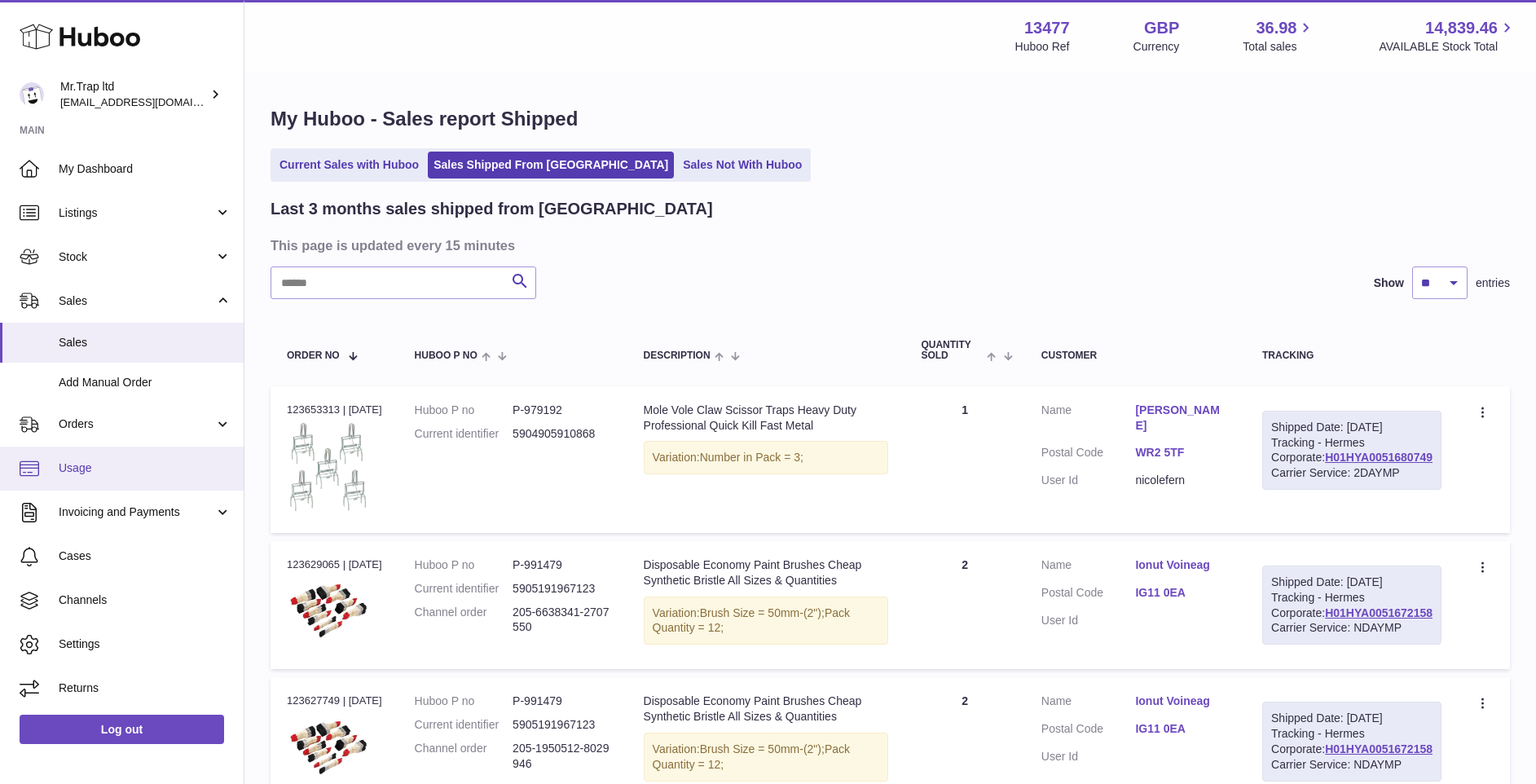
click at [156, 468] on span "Usage" at bounding box center [144, 468] width 172 height 16
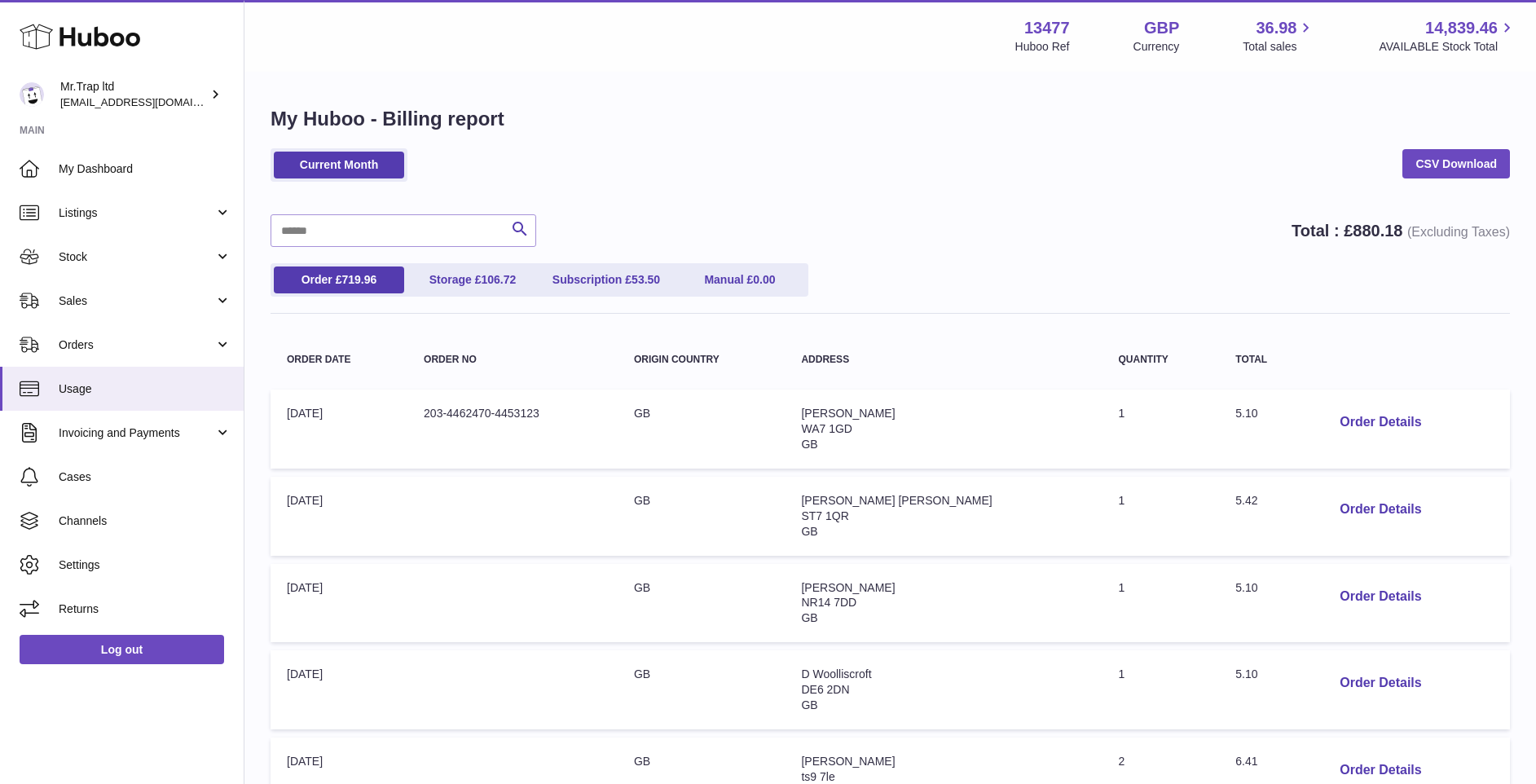
click at [74, 32] on use at bounding box center [80, 37] width 121 height 25
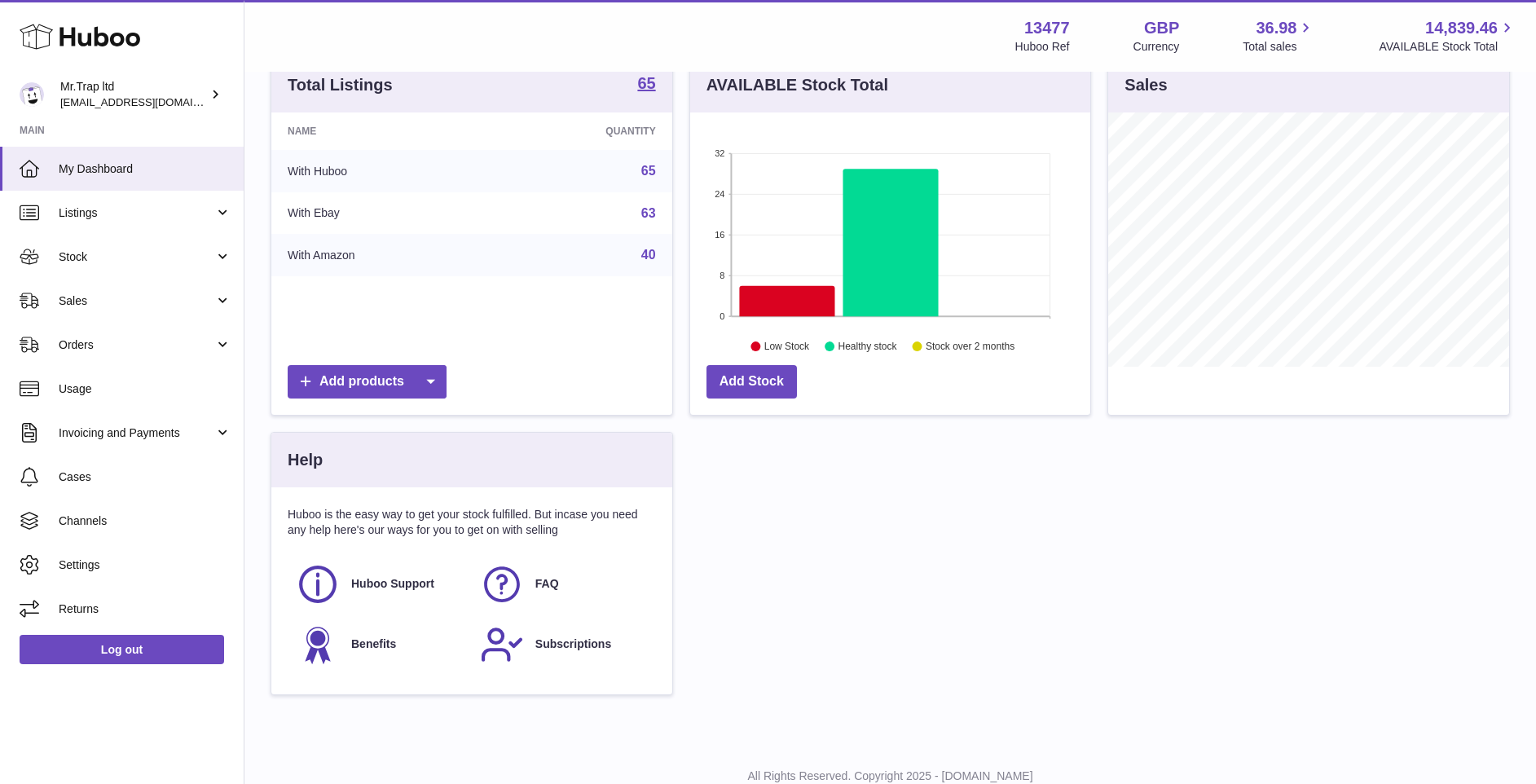
scroll to position [239, 0]
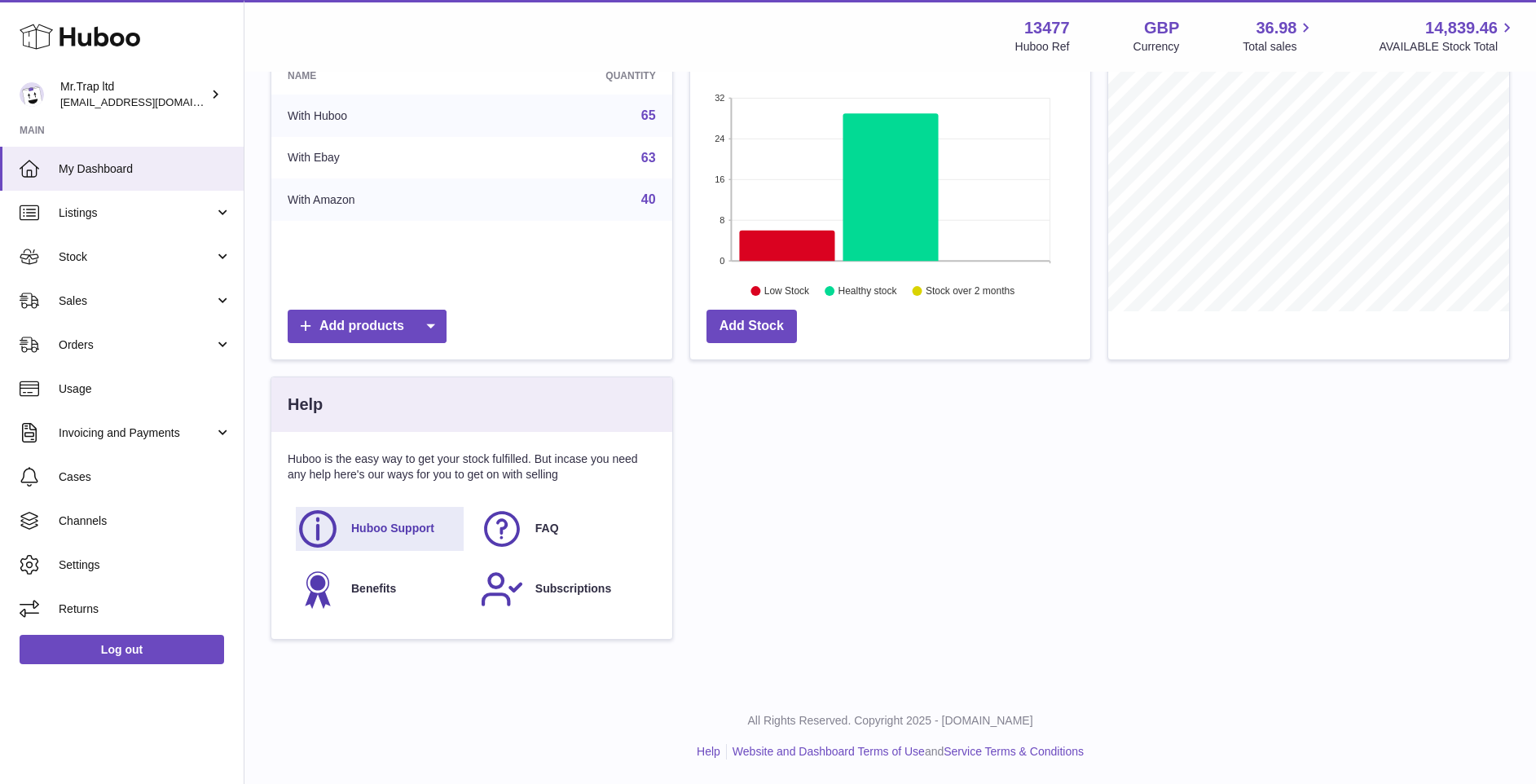
click at [402, 524] on span "Huboo Support" at bounding box center [392, 528] width 83 height 16
click at [85, 173] on span "My Dashboard" at bounding box center [144, 169] width 172 height 16
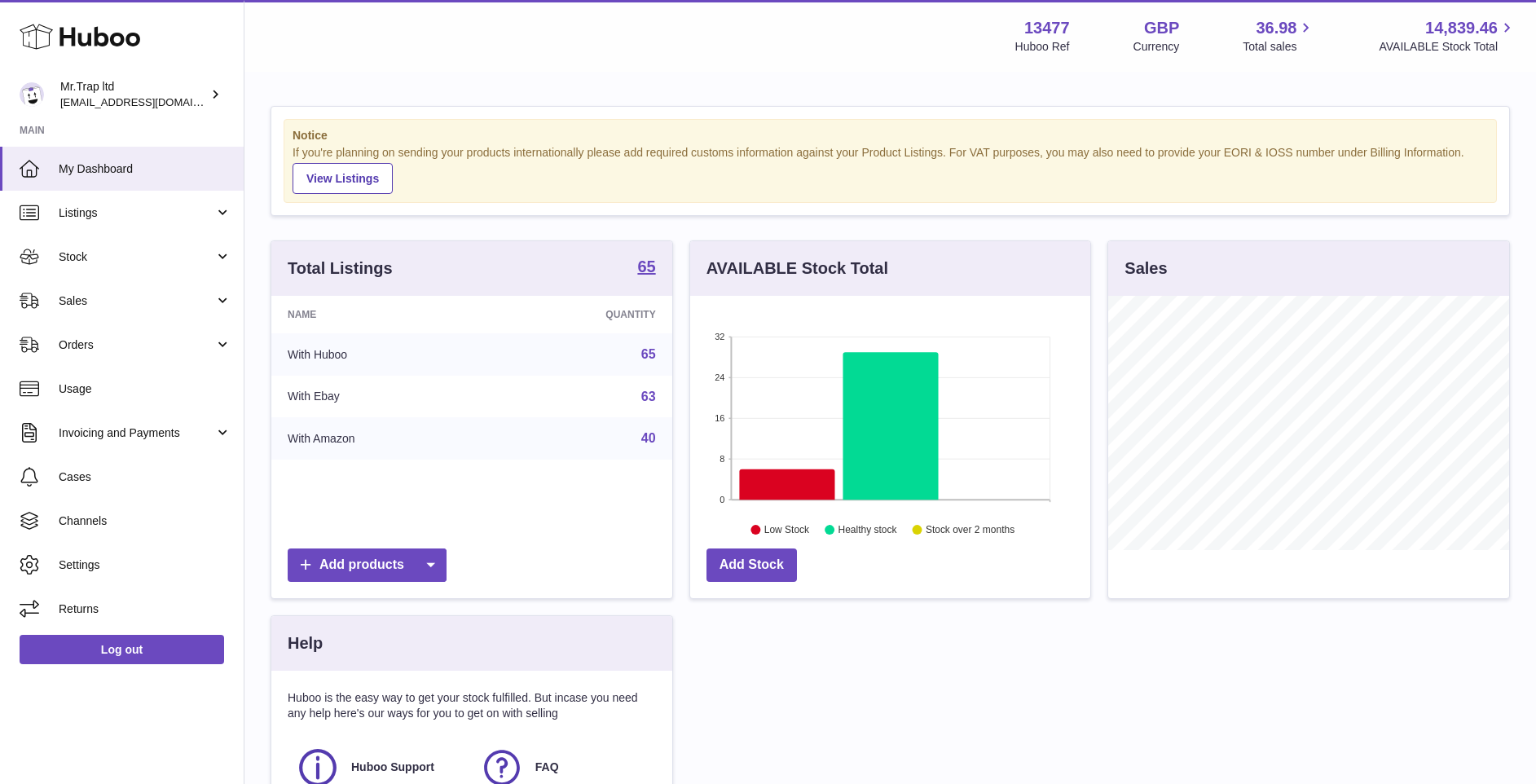
scroll to position [254, 400]
click at [1144, 254] on div "Sales" at bounding box center [1309, 268] width 401 height 55
click at [175, 437] on span "Invoicing and Payments" at bounding box center [136, 433] width 156 height 16
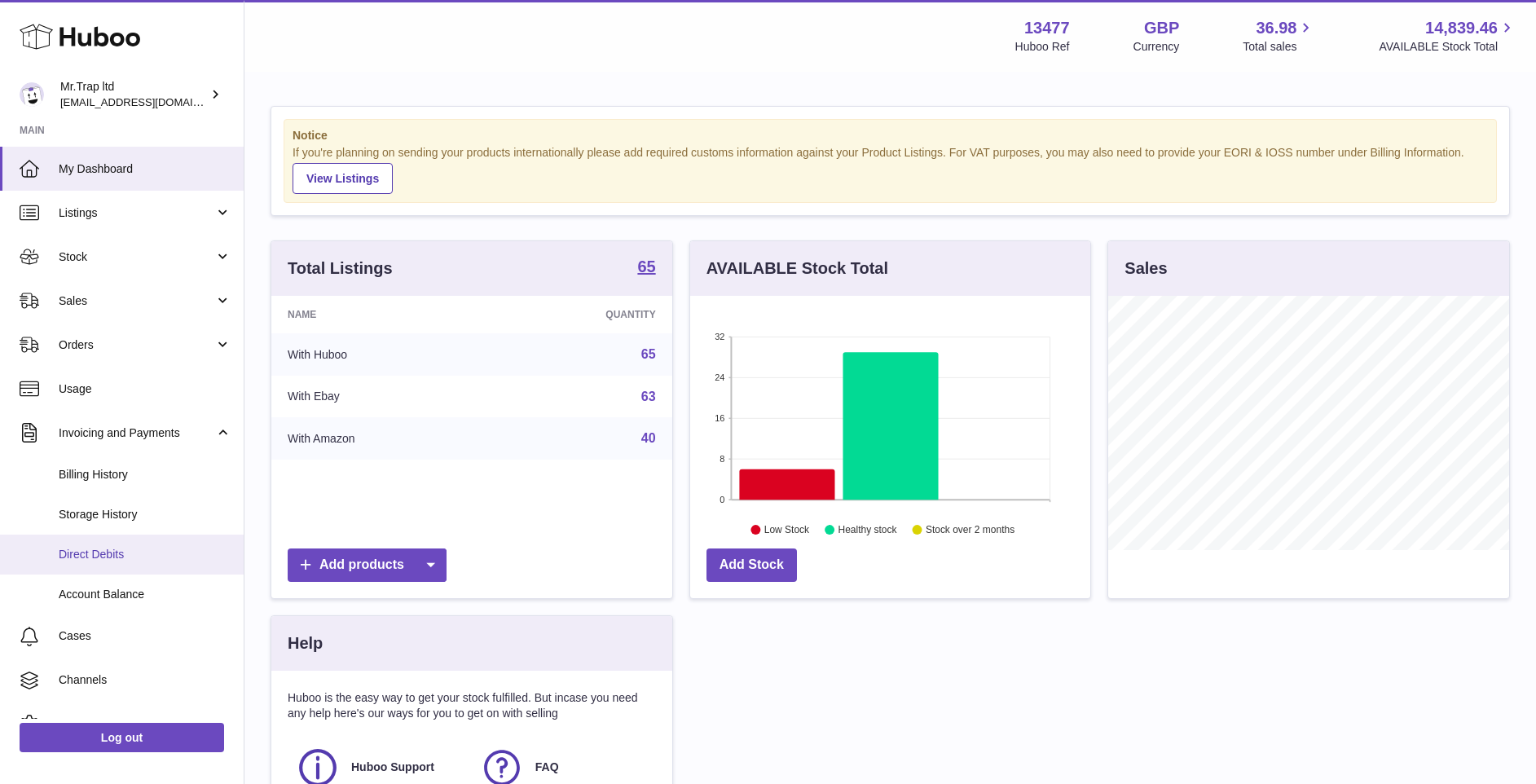
click at [144, 558] on span "Direct Debits" at bounding box center [144, 554] width 172 height 16
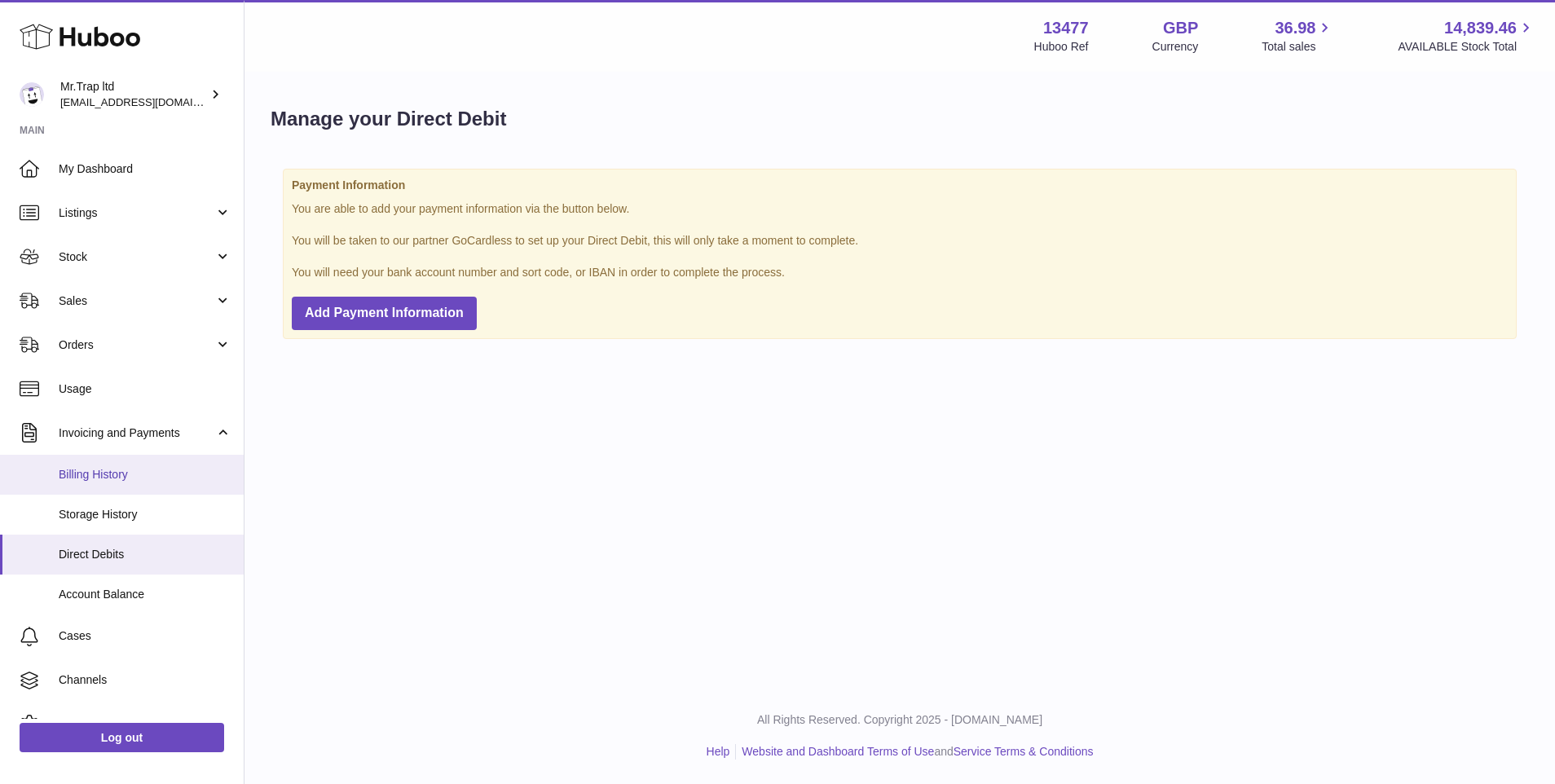
click at [155, 484] on link "Billing History" at bounding box center [122, 475] width 244 height 40
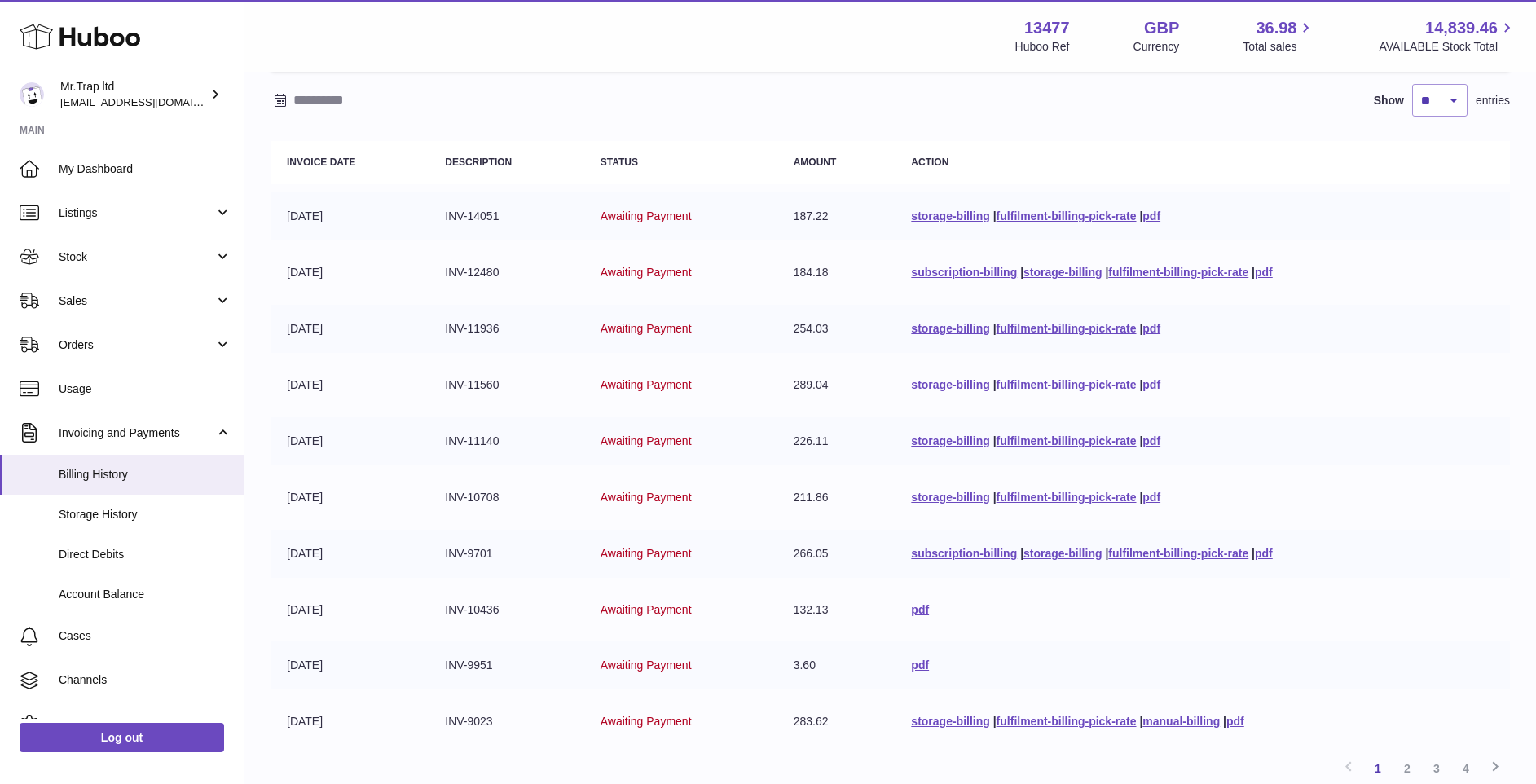
scroll to position [134, 0]
click at [1268, 278] on link "pdf" at bounding box center [1264, 275] width 18 height 13
click at [1272, 278] on link "pdf" at bounding box center [1264, 275] width 18 height 13
click at [956, 223] on link "storage-billing" at bounding box center [950, 218] width 78 height 13
click at [1420, 166] on th "Action" at bounding box center [1203, 165] width 616 height 44
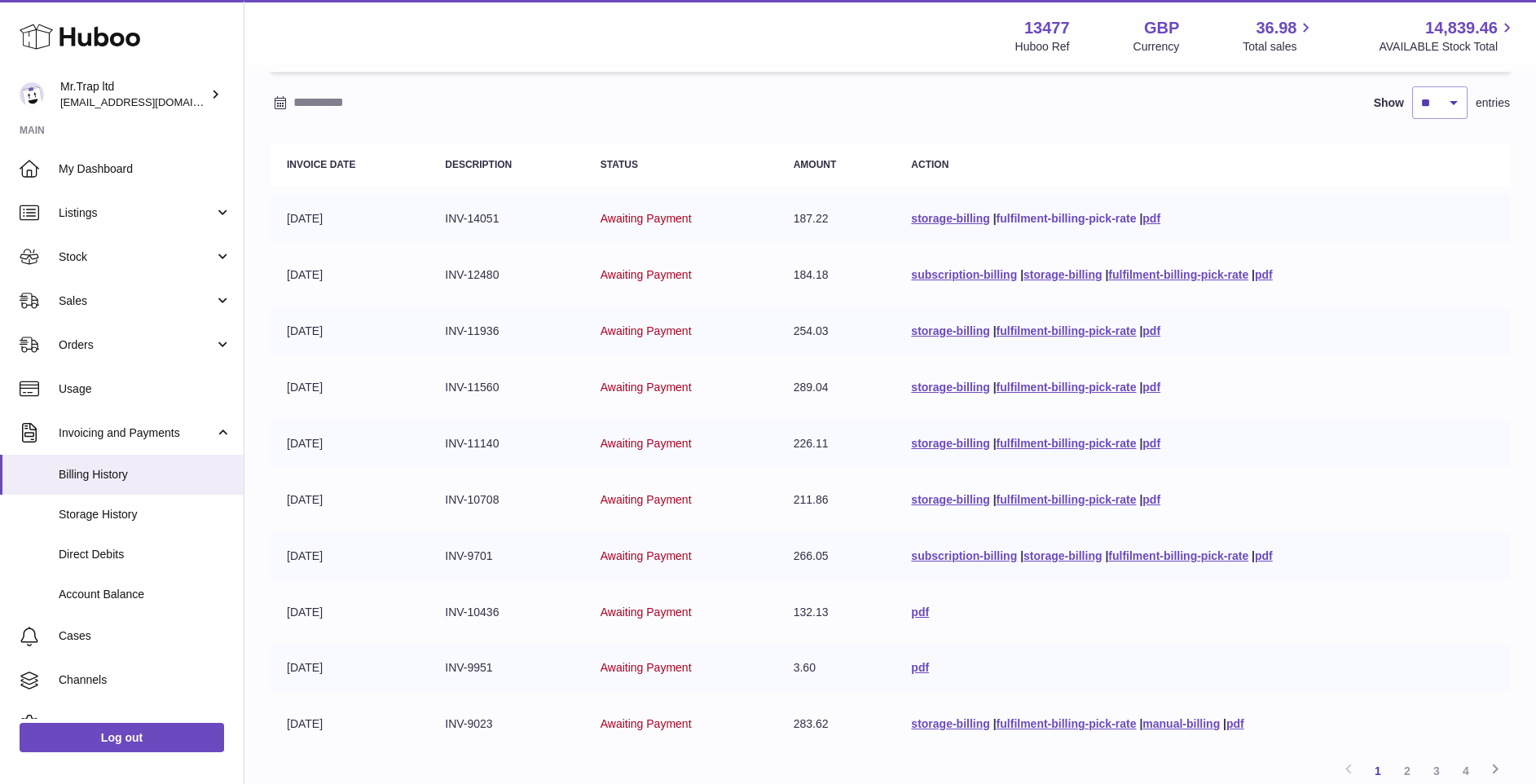
click at [1060, 224] on link "fulfilment-billing-pick-rate" at bounding box center [1066, 218] width 140 height 13
click at [1110, 223] on link "fulfilment-billing-pick-rate" at bounding box center [1066, 218] width 140 height 13
